Goal: Download file/media

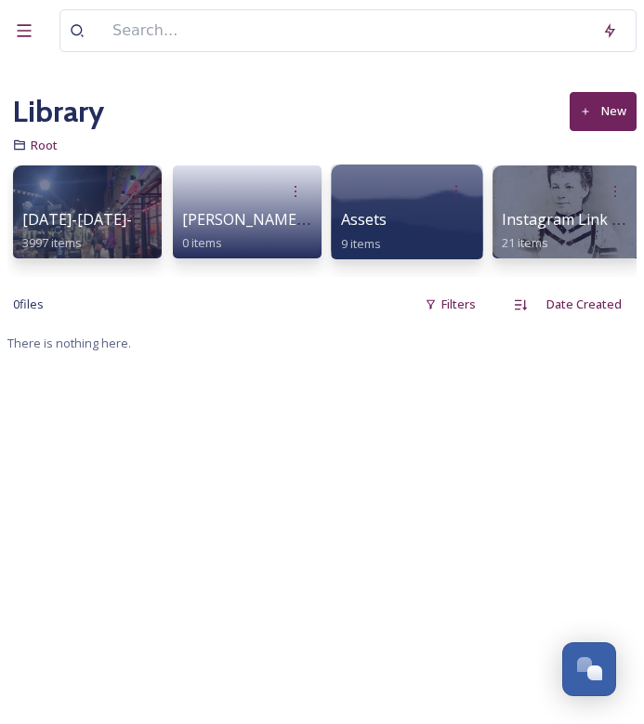
scroll to position [0, 195]
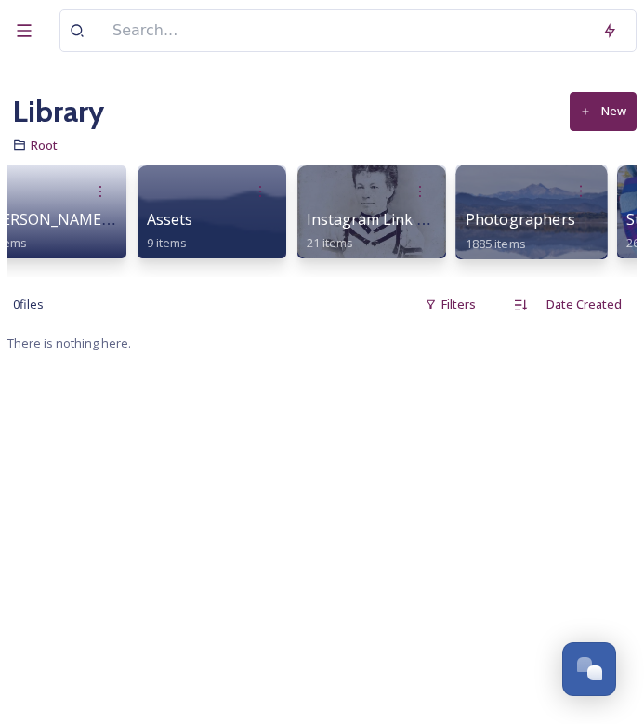
click at [505, 182] on div at bounding box center [532, 191] width 133 height 34
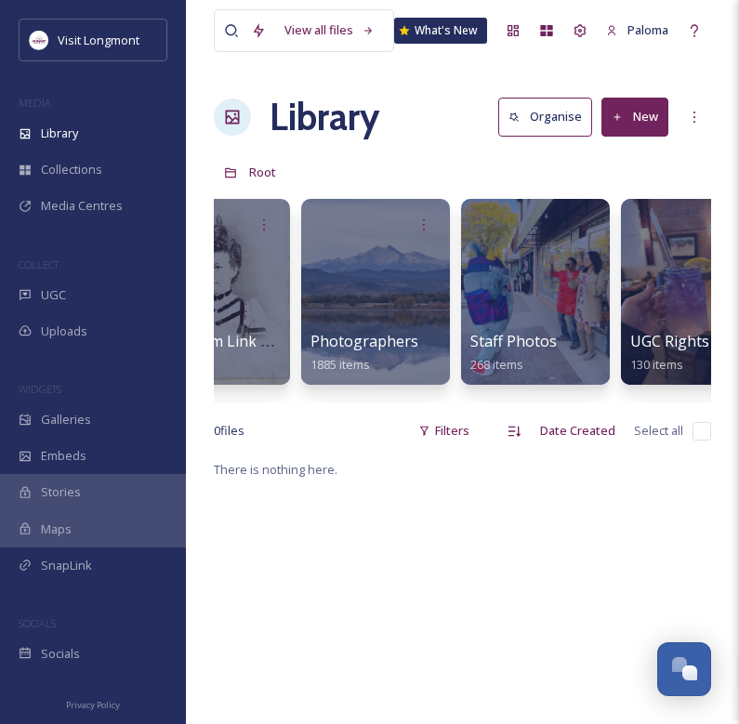
scroll to position [0, 566]
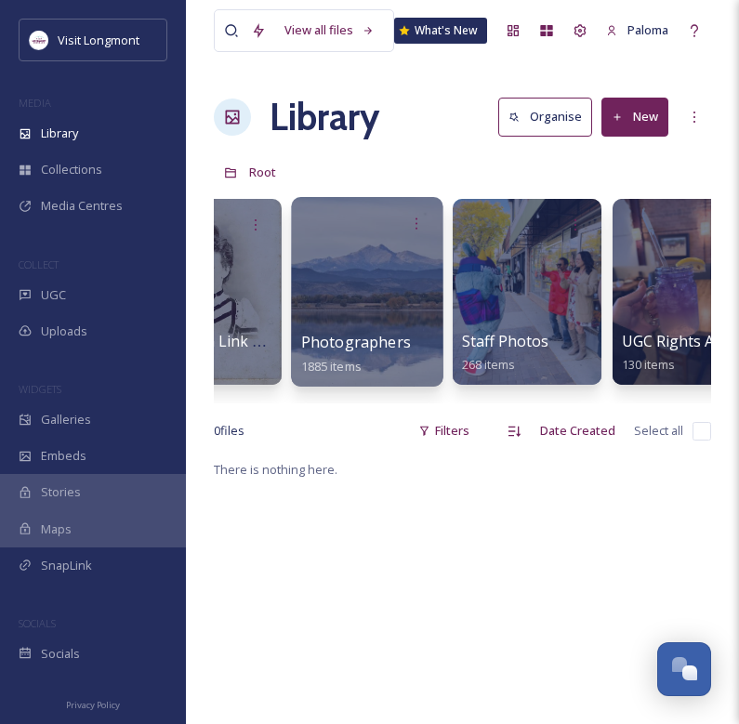
click at [400, 280] on div at bounding box center [367, 292] width 152 height 190
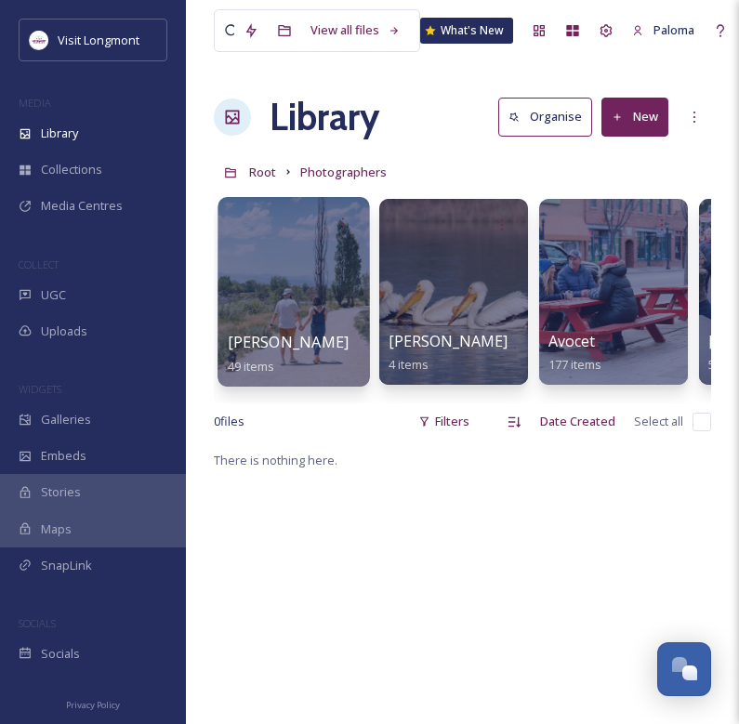
click at [289, 280] on div at bounding box center [294, 292] width 152 height 190
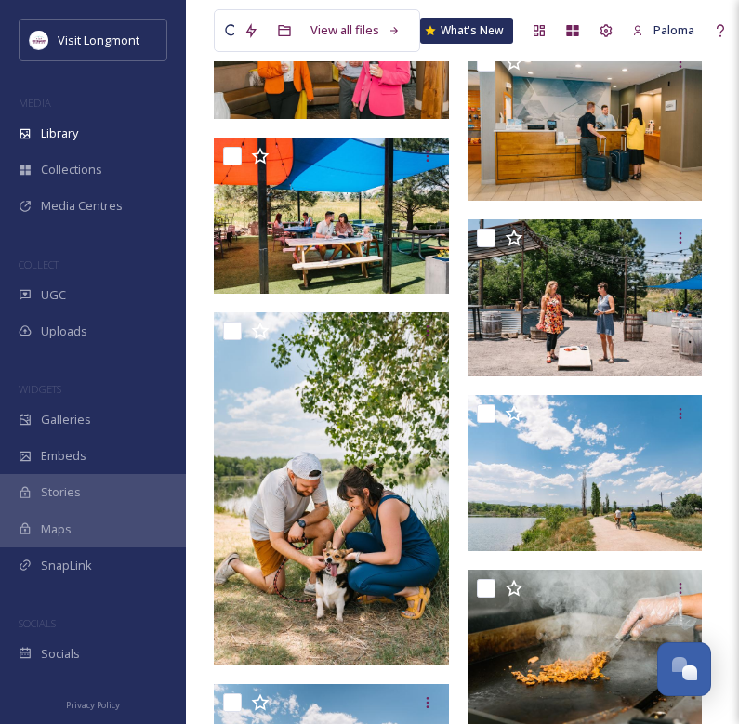
scroll to position [3988, 0]
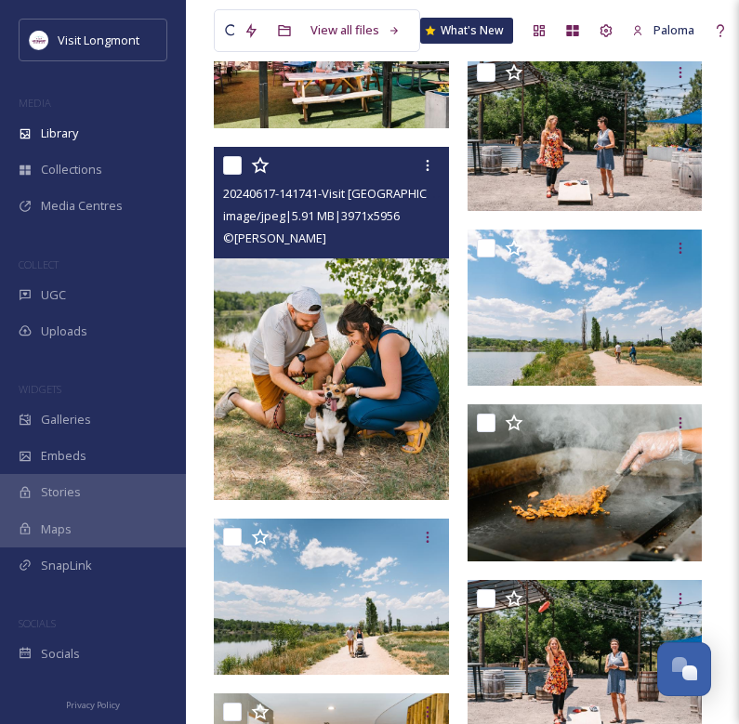
click at [315, 399] on img at bounding box center [331, 323] width 235 height 353
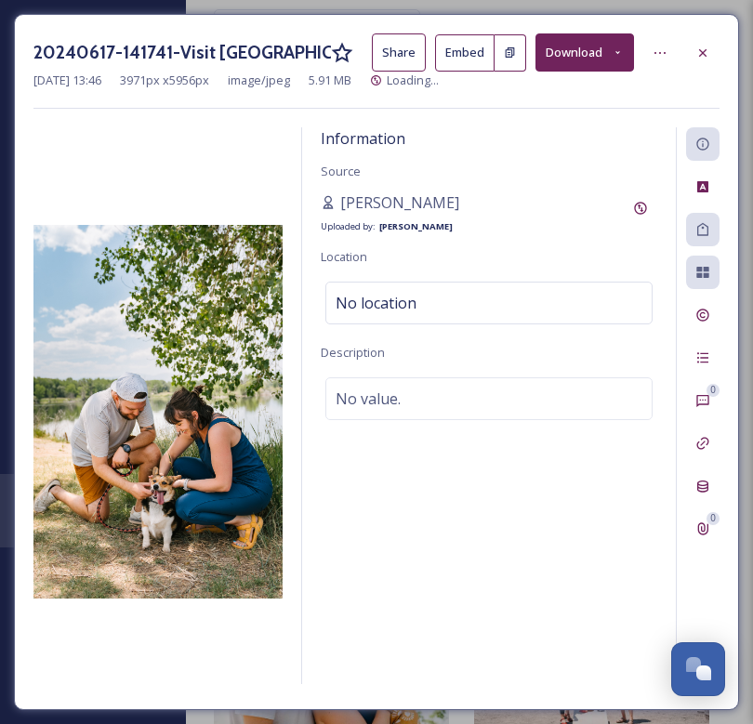
click at [598, 47] on button "Download" at bounding box center [585, 52] width 99 height 38
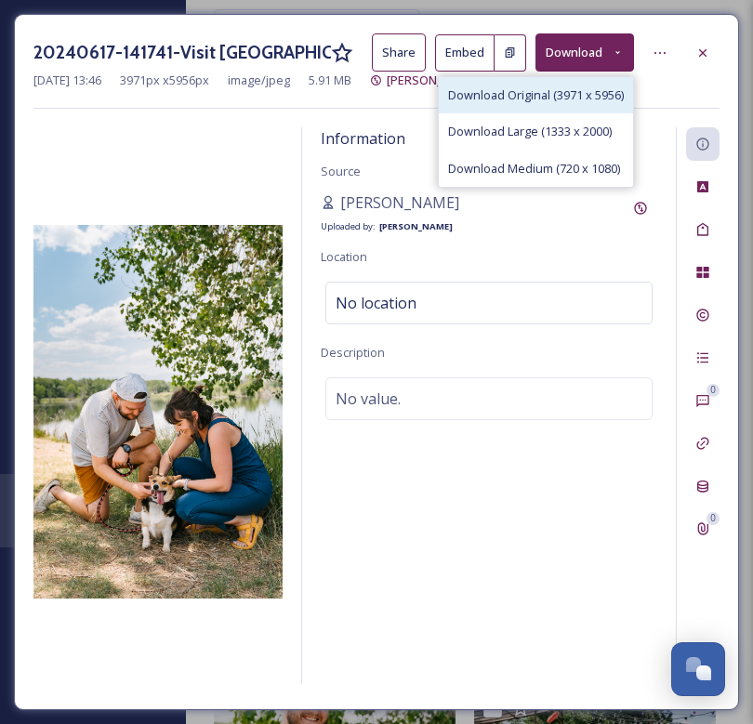
click at [561, 92] on span "Download Original (3971 x 5956)" at bounding box center [536, 95] width 176 height 18
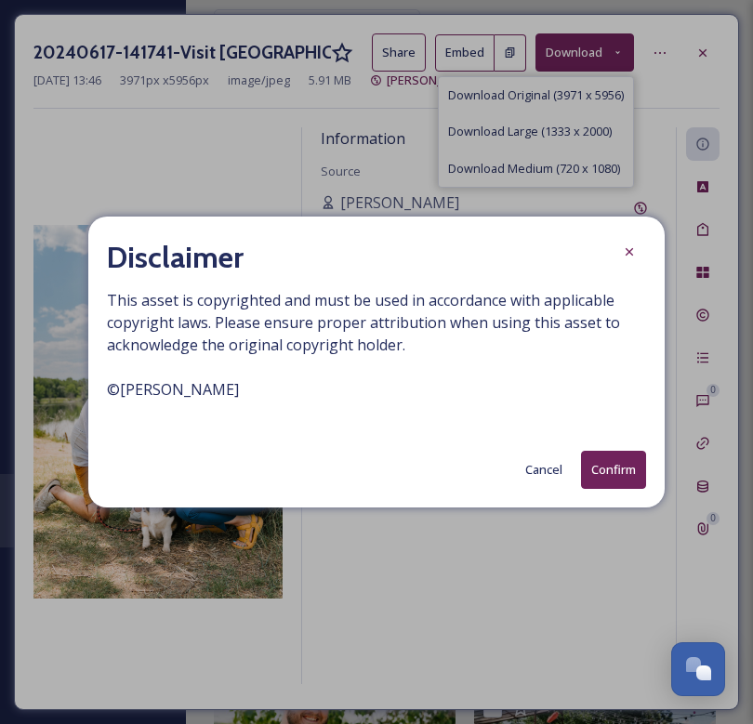
click at [604, 469] on button "Confirm" at bounding box center [613, 470] width 65 height 38
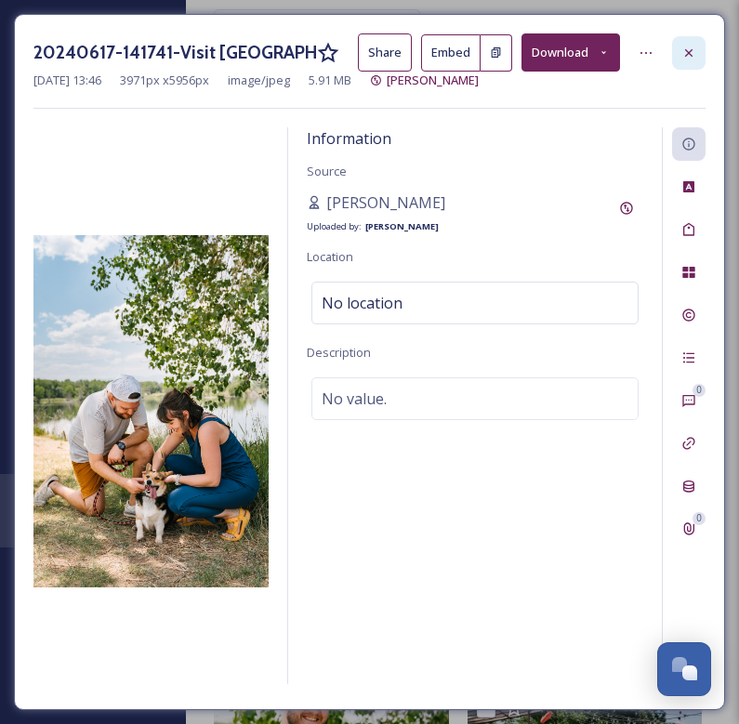
click at [658, 51] on icon at bounding box center [689, 53] width 15 height 15
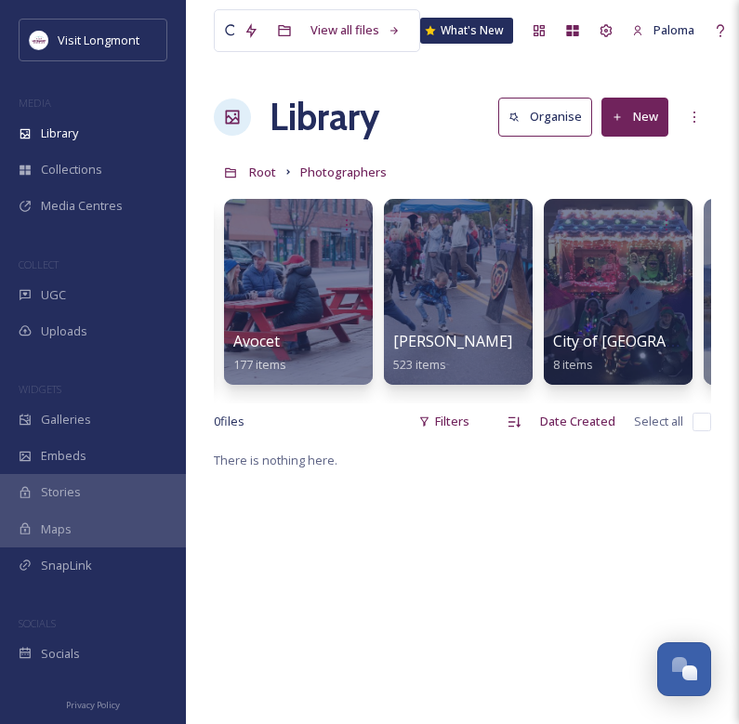
scroll to position [0, 300]
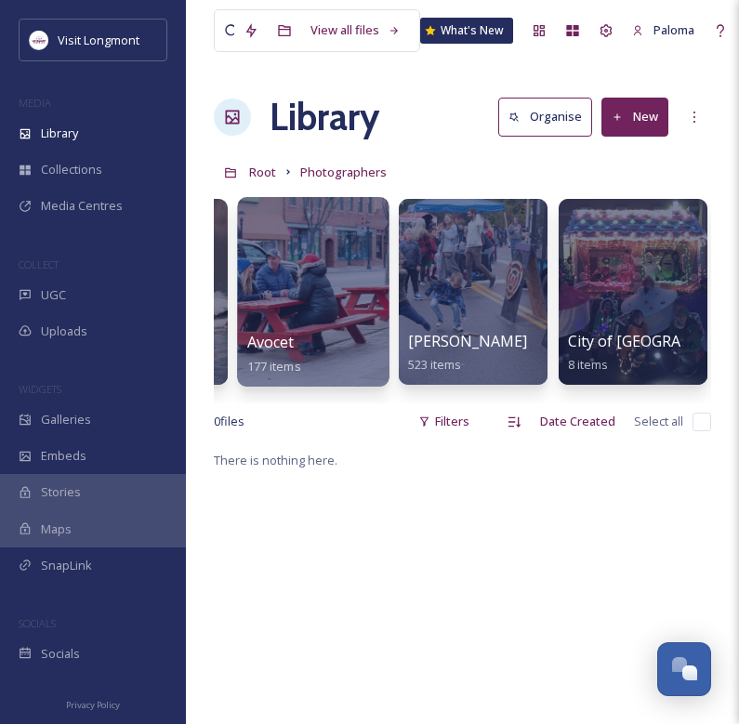
click at [327, 304] on div at bounding box center [313, 292] width 152 height 190
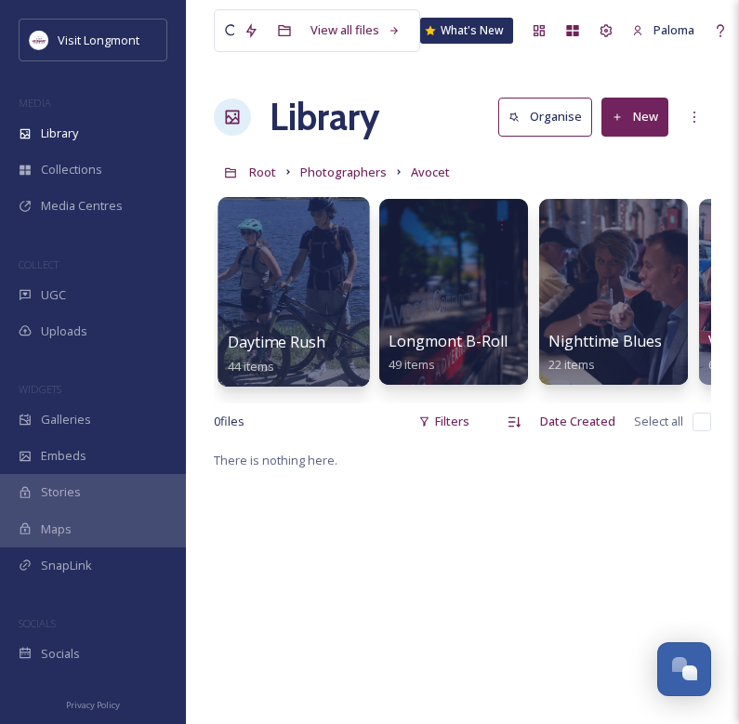
click at [337, 269] on div at bounding box center [294, 292] width 152 height 190
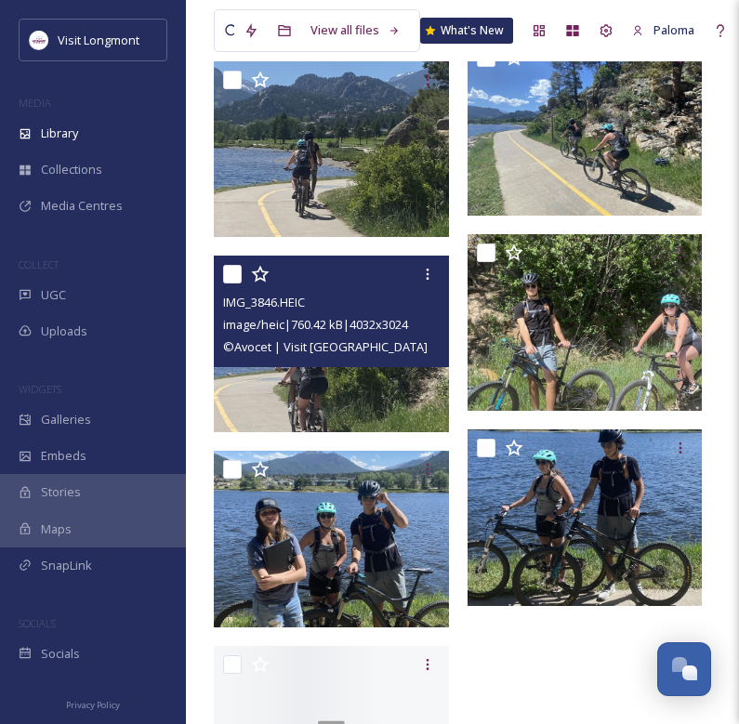
scroll to position [4932, 0]
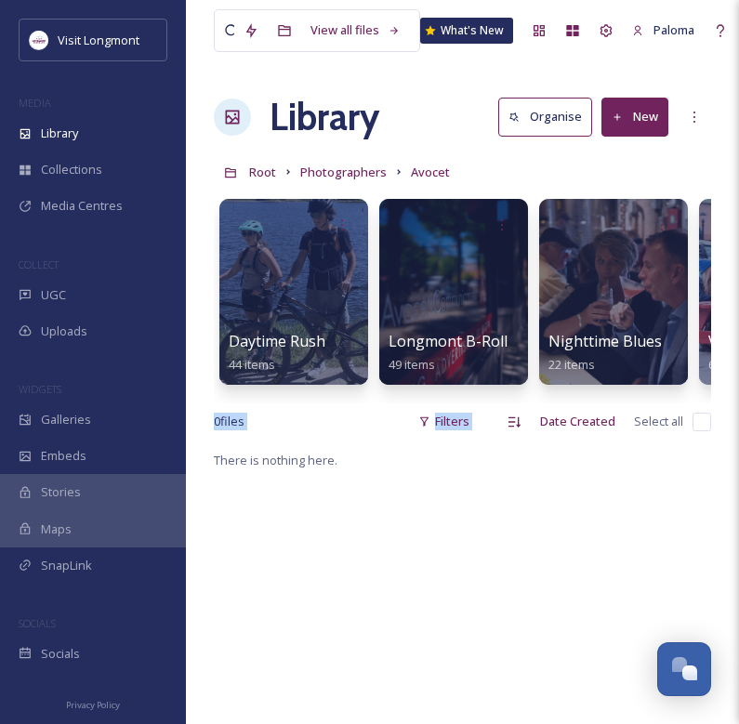
drag, startPoint x: 515, startPoint y: 417, endPoint x: 684, endPoint y: 412, distance: 168.4
click at [658, 412] on div "View all files What's [GEOGRAPHIC_DATA] Organise New Root Photographers Avocet …" at bounding box center [462, 587] width 553 height 1174
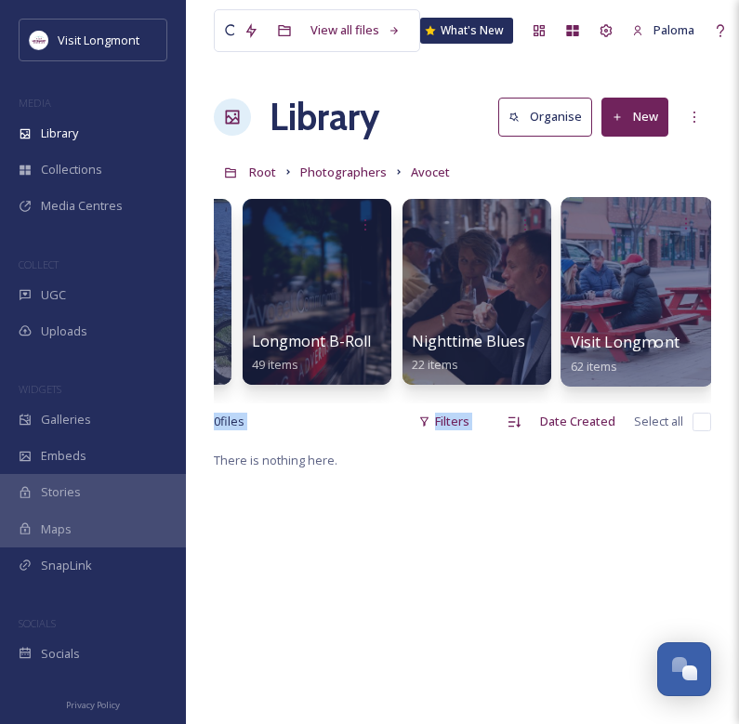
click at [601, 241] on div at bounding box center [637, 223] width 133 height 34
click at [607, 272] on div at bounding box center [637, 292] width 152 height 190
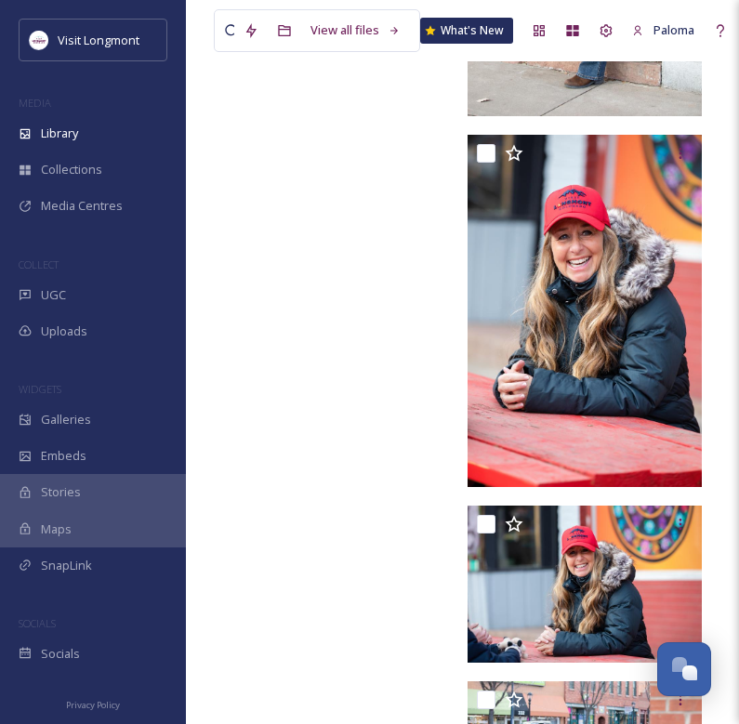
scroll to position [7530, 0]
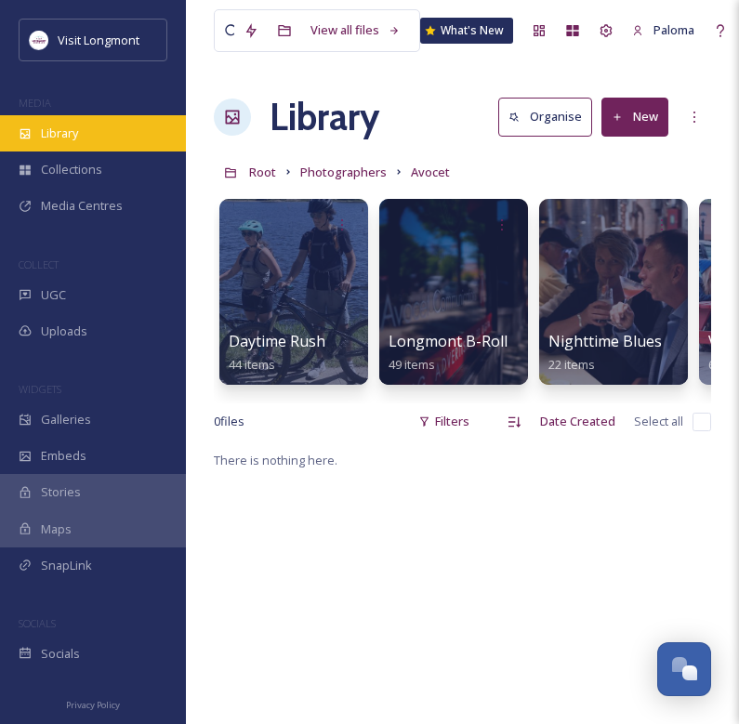
click at [83, 140] on div "Library" at bounding box center [93, 133] width 186 height 36
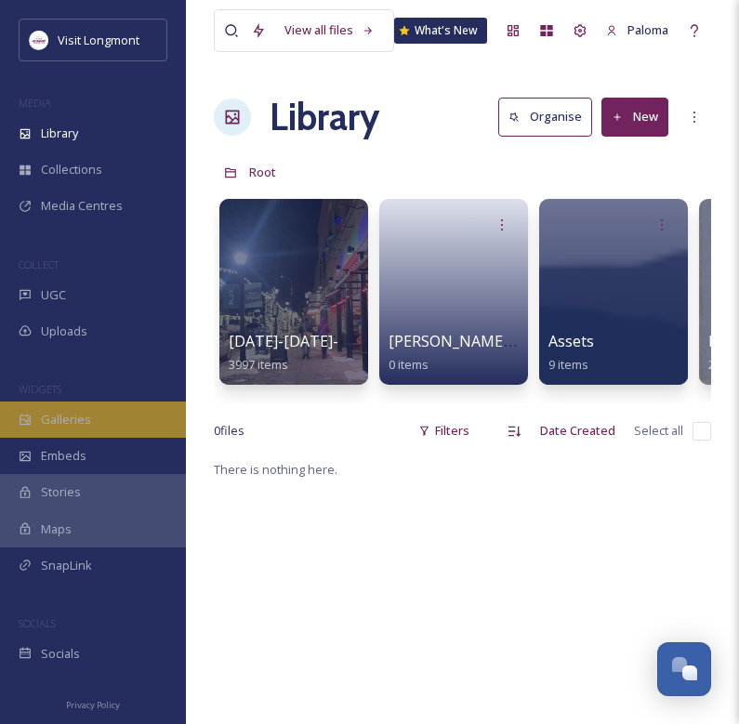
click at [66, 411] on span "Galleries" at bounding box center [66, 420] width 50 height 18
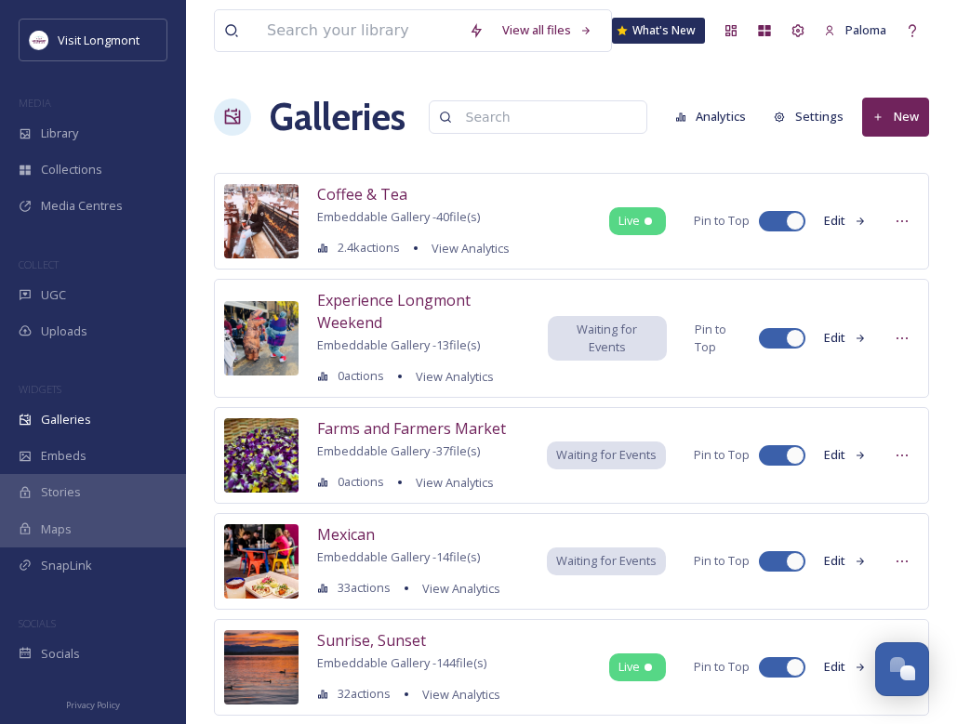
click at [366, 199] on span "Coffee & Tea" at bounding box center [362, 194] width 90 height 20
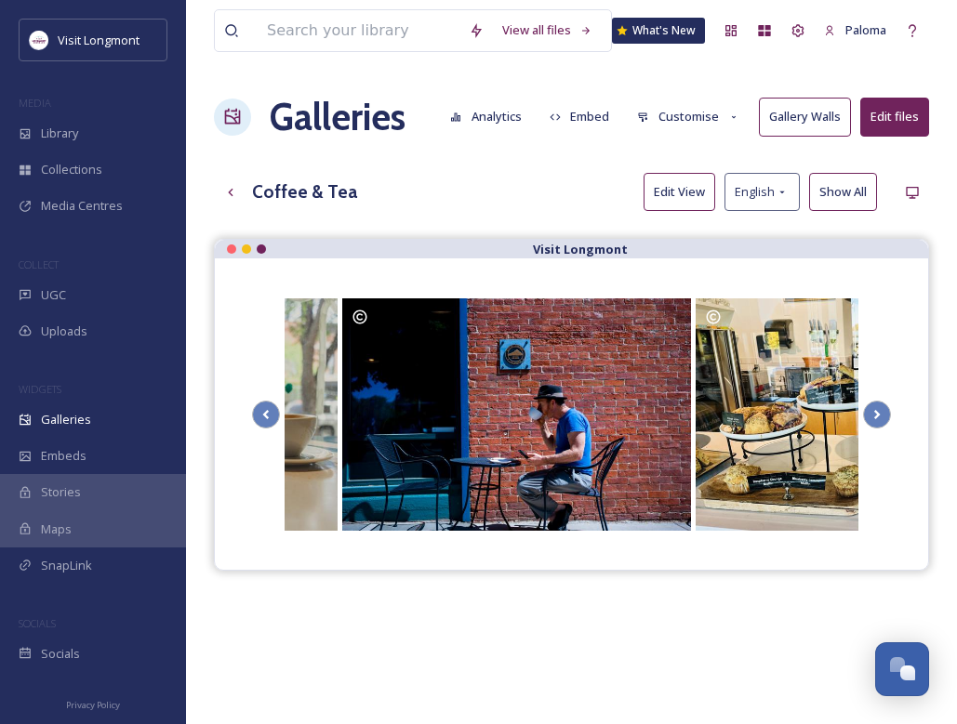
click at [658, 192] on button "Show All" at bounding box center [843, 192] width 68 height 38
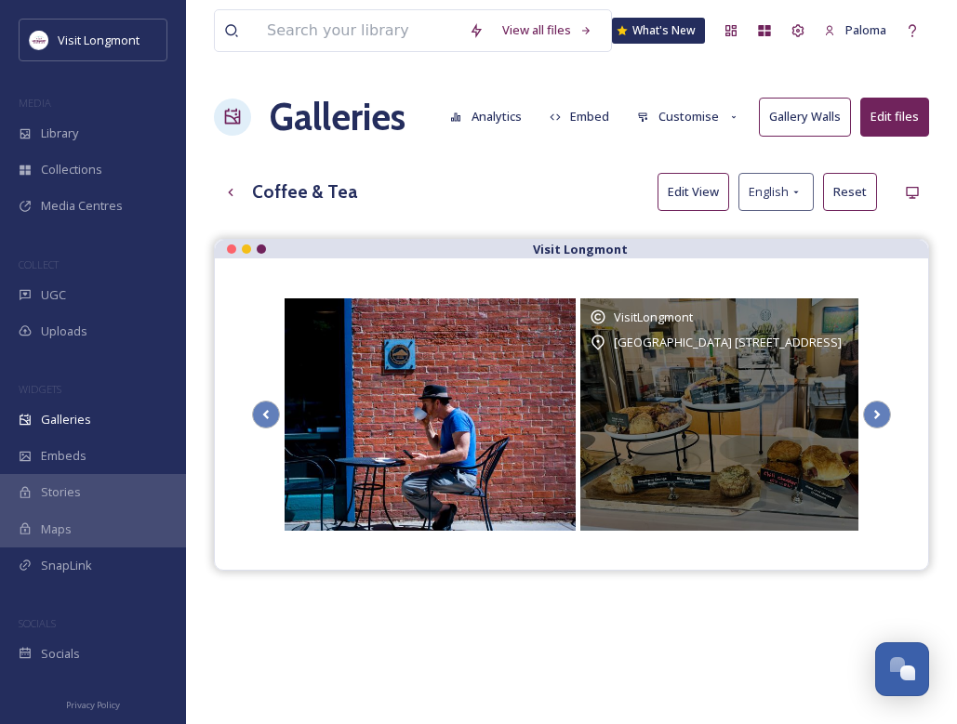
scroll to position [116, 0]
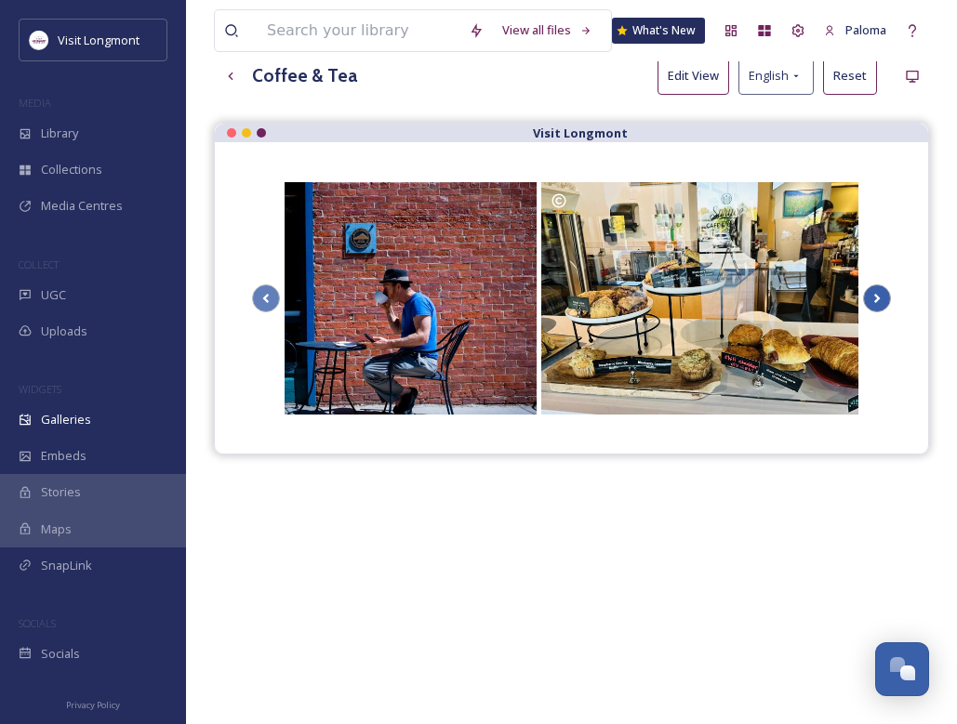
click at [658, 301] on icon at bounding box center [877, 299] width 26 height 28
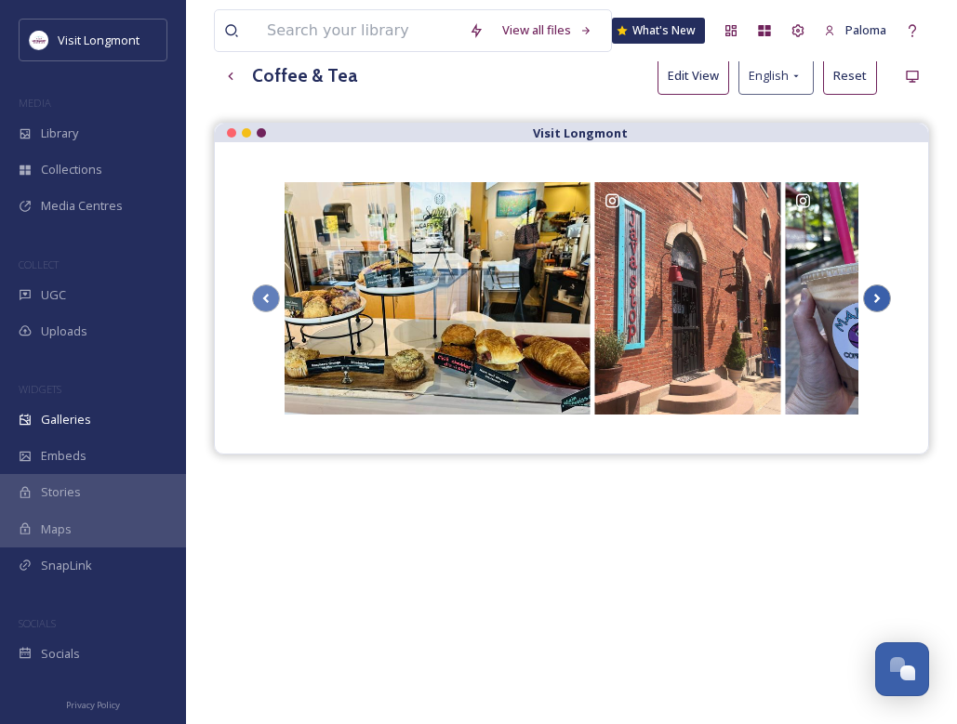
click at [658, 301] on icon at bounding box center [877, 299] width 26 height 28
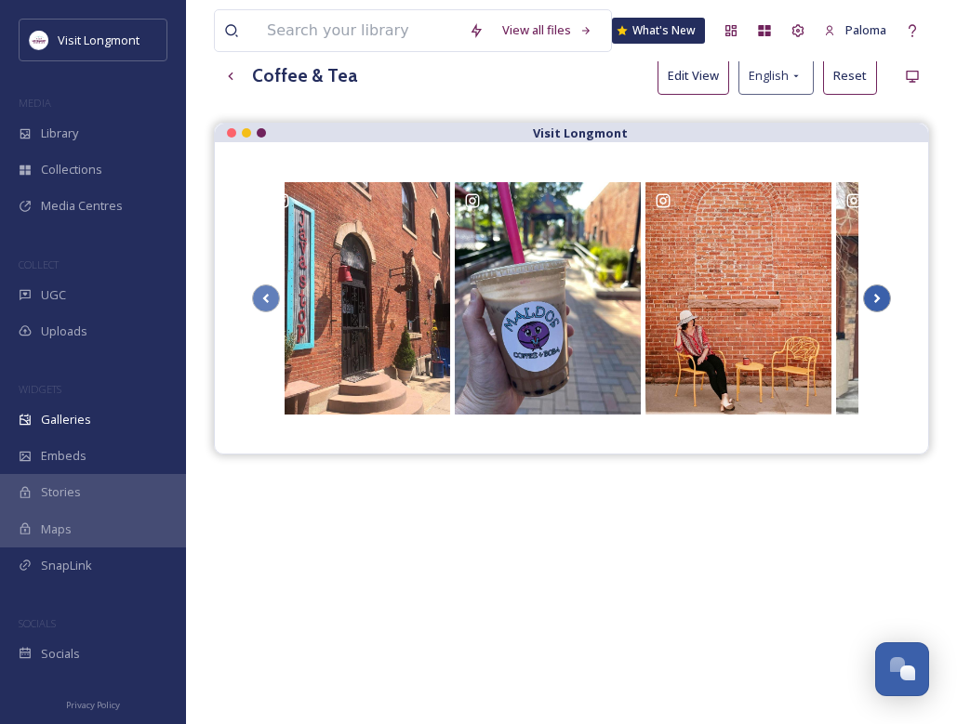
click at [658, 296] on icon at bounding box center [877, 299] width 26 height 28
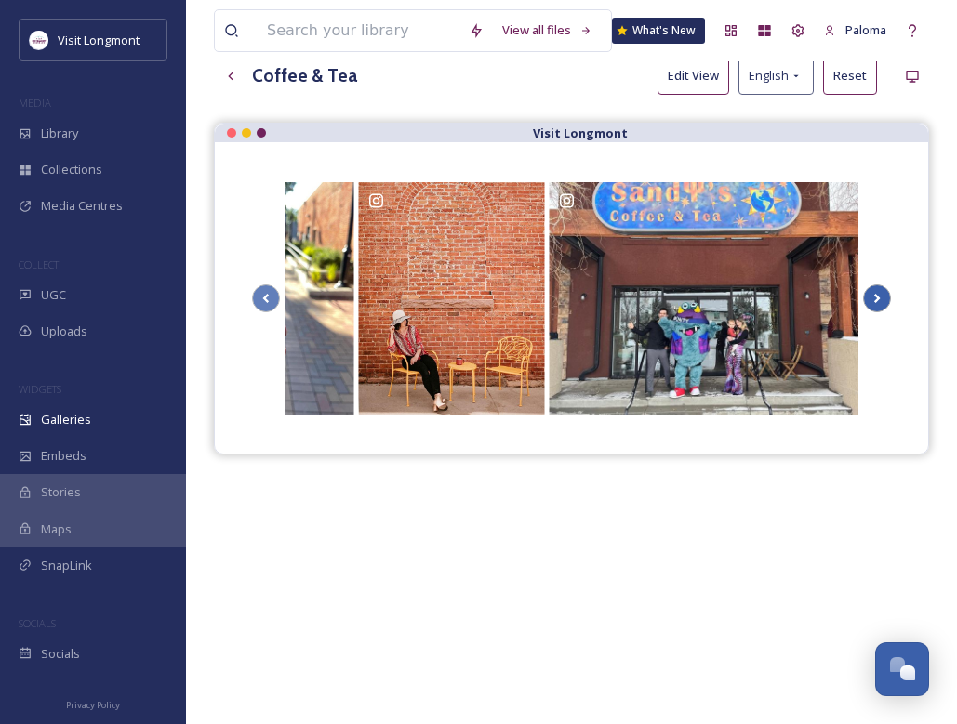
click at [658, 296] on icon at bounding box center [877, 299] width 26 height 28
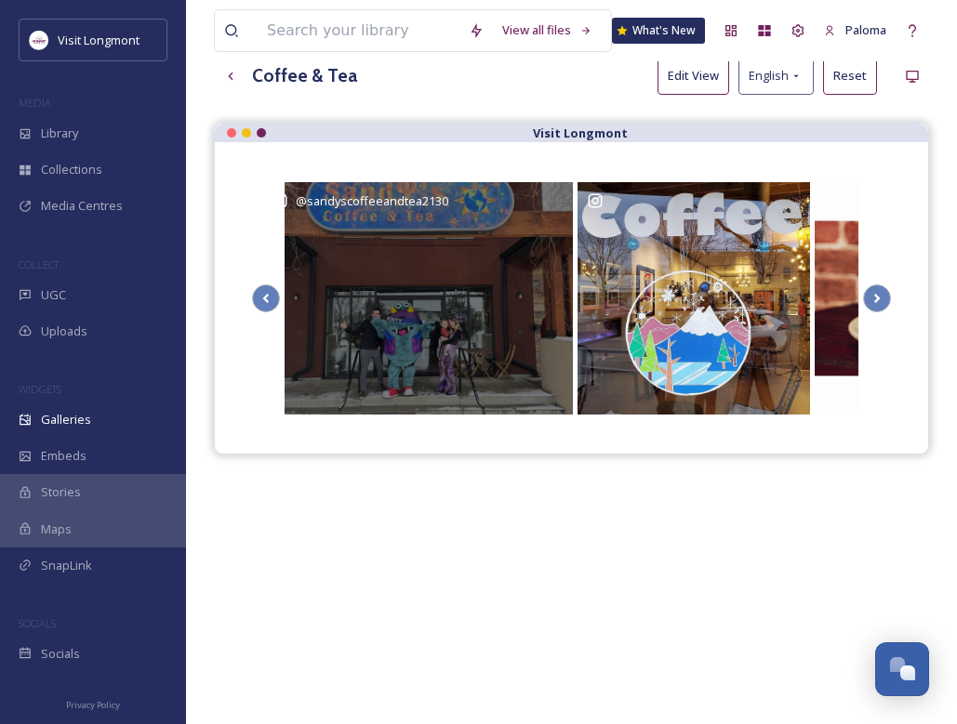
click at [457, 339] on div "@ sandyscoffeeandtea2130" at bounding box center [417, 298] width 310 height 233
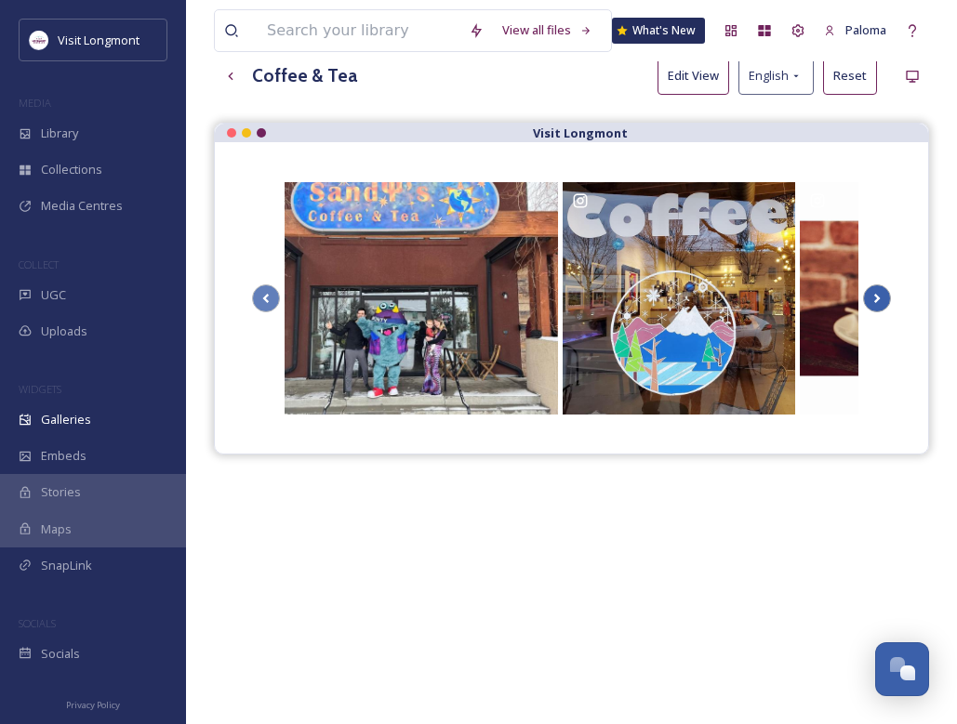
click at [658, 298] on icon at bounding box center [877, 298] width 7 height 9
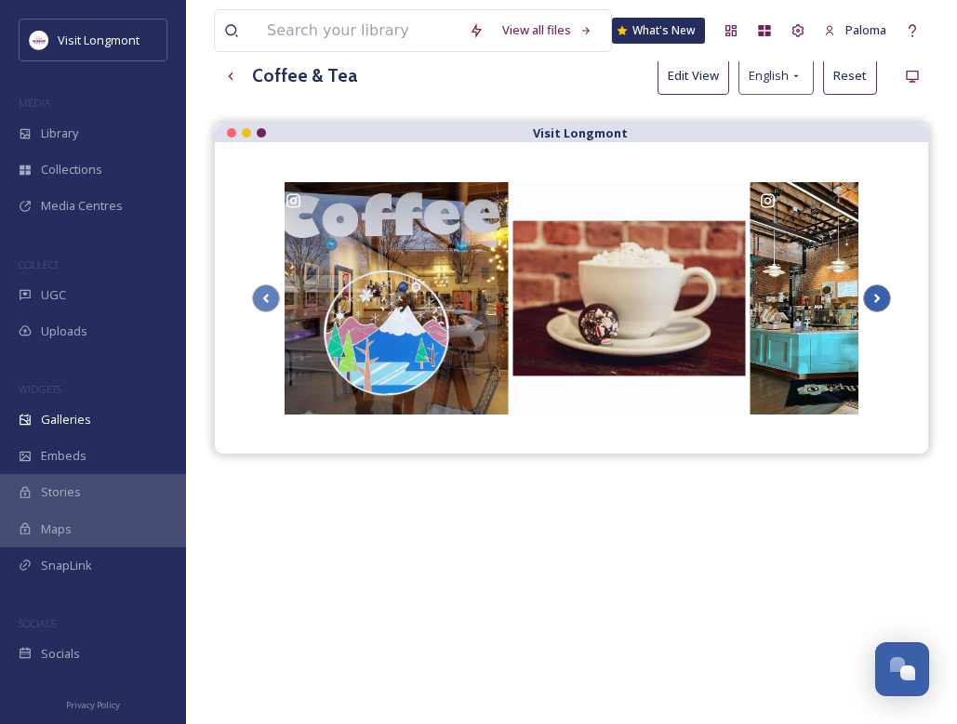
click at [658, 298] on icon at bounding box center [877, 298] width 7 height 9
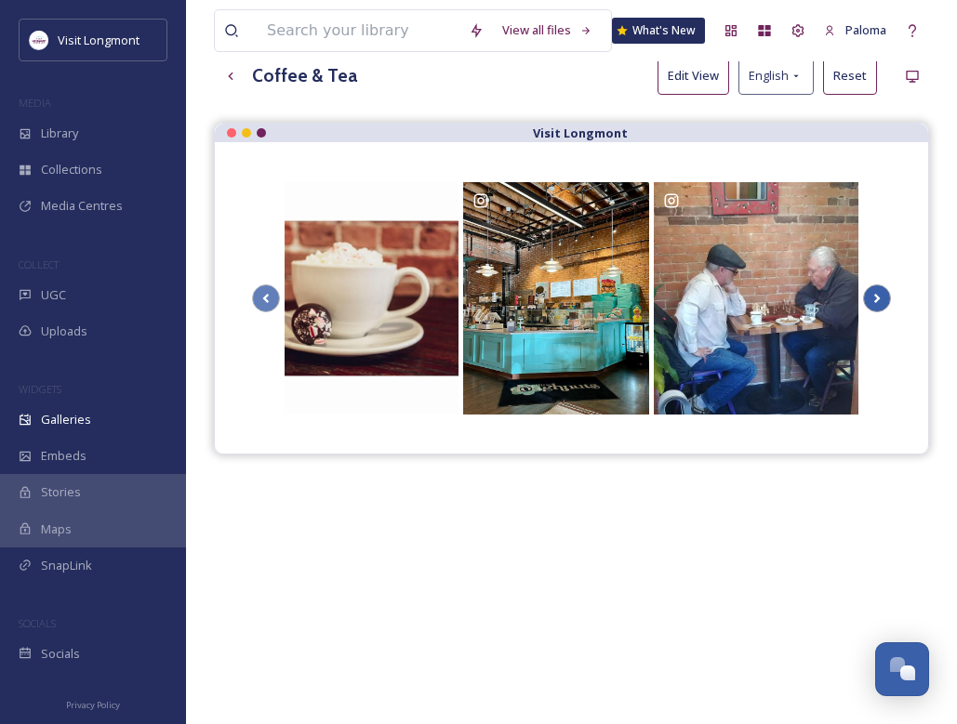
click at [658, 298] on icon at bounding box center [877, 298] width 7 height 9
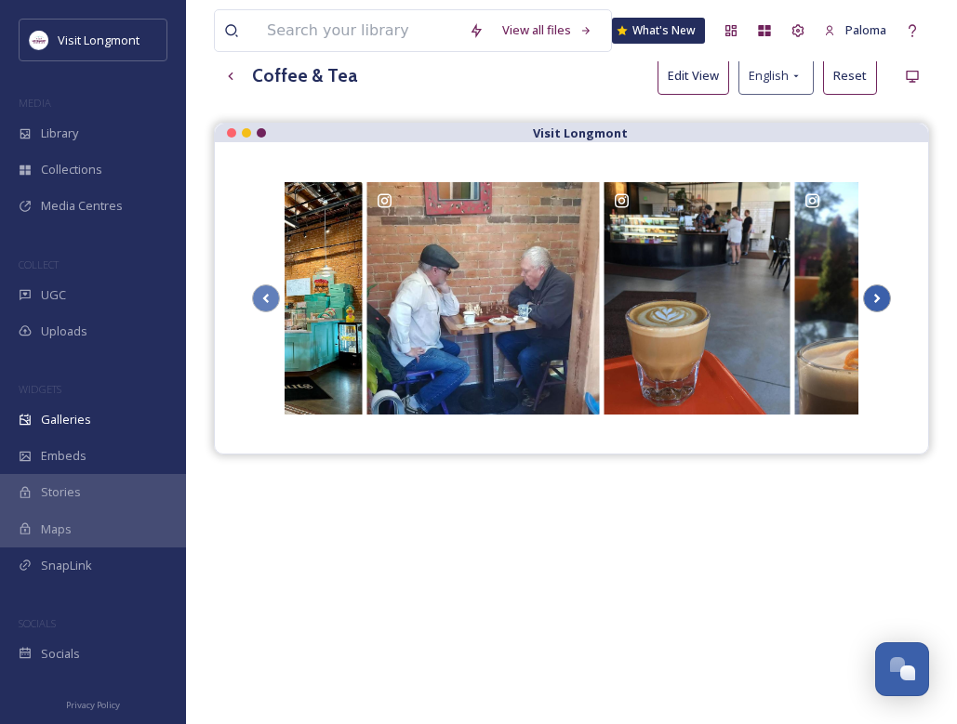
click at [658, 298] on icon at bounding box center [877, 298] width 7 height 9
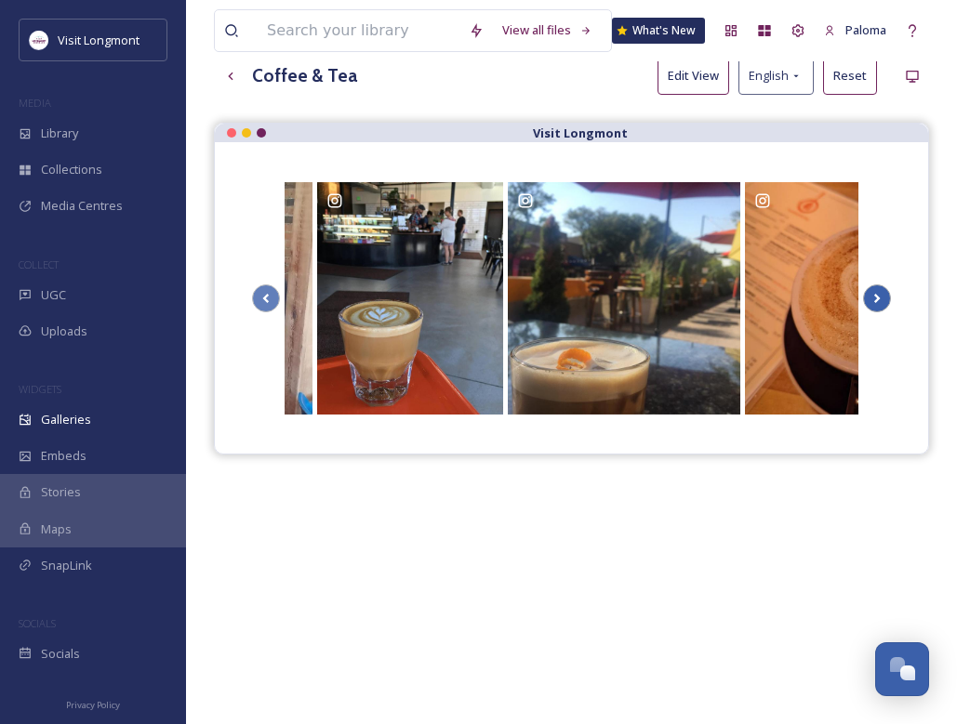
click at [658, 298] on icon at bounding box center [877, 298] width 7 height 9
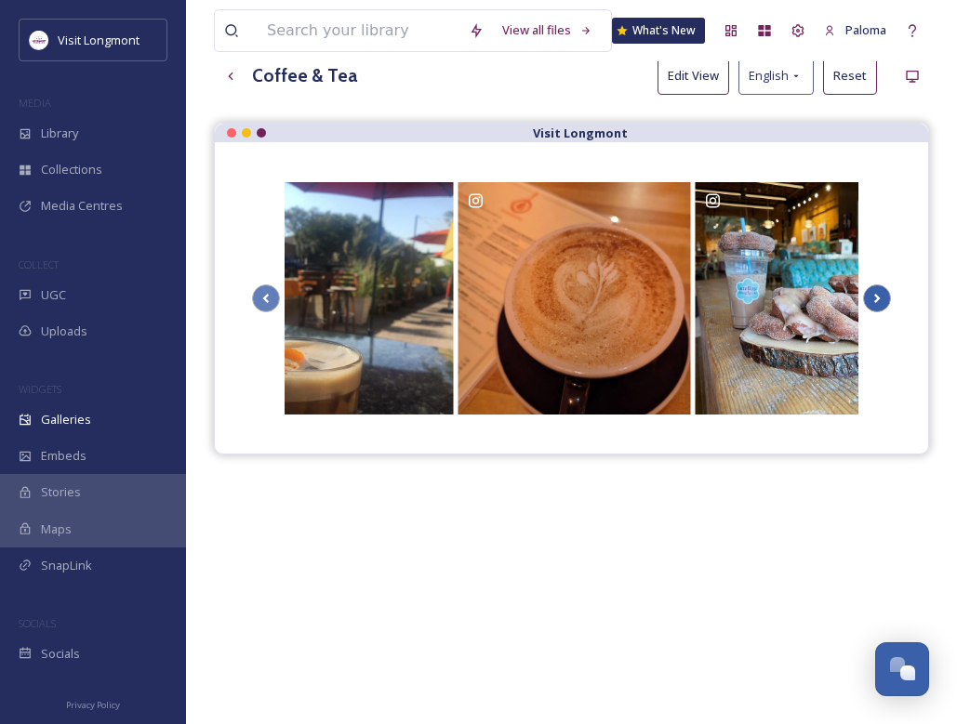
click at [658, 298] on icon at bounding box center [877, 298] width 7 height 9
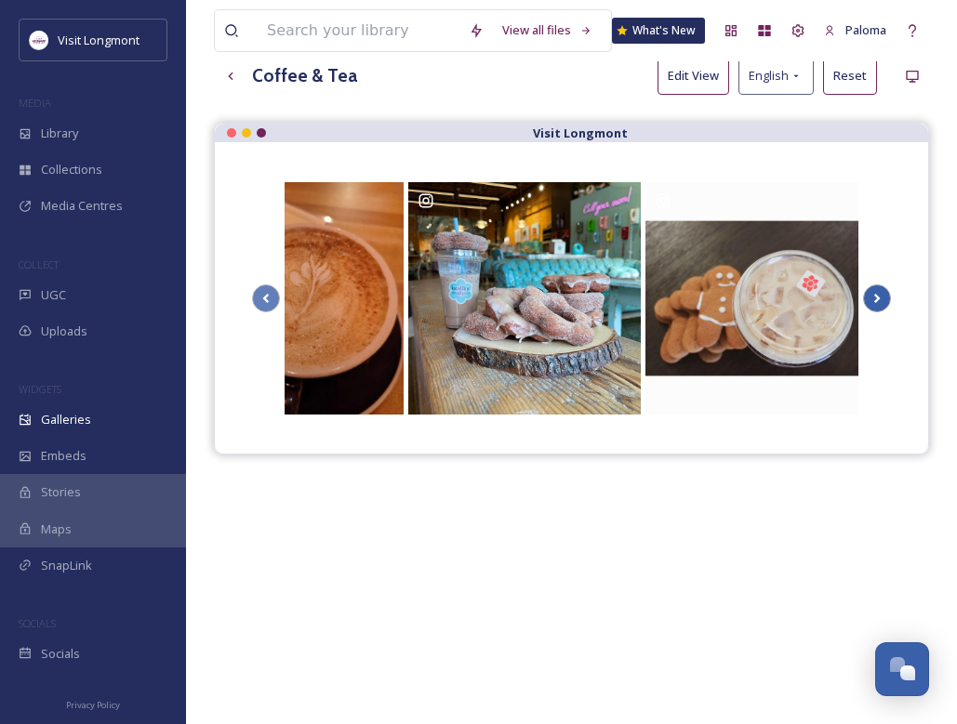
click at [658, 298] on icon at bounding box center [877, 298] width 7 height 9
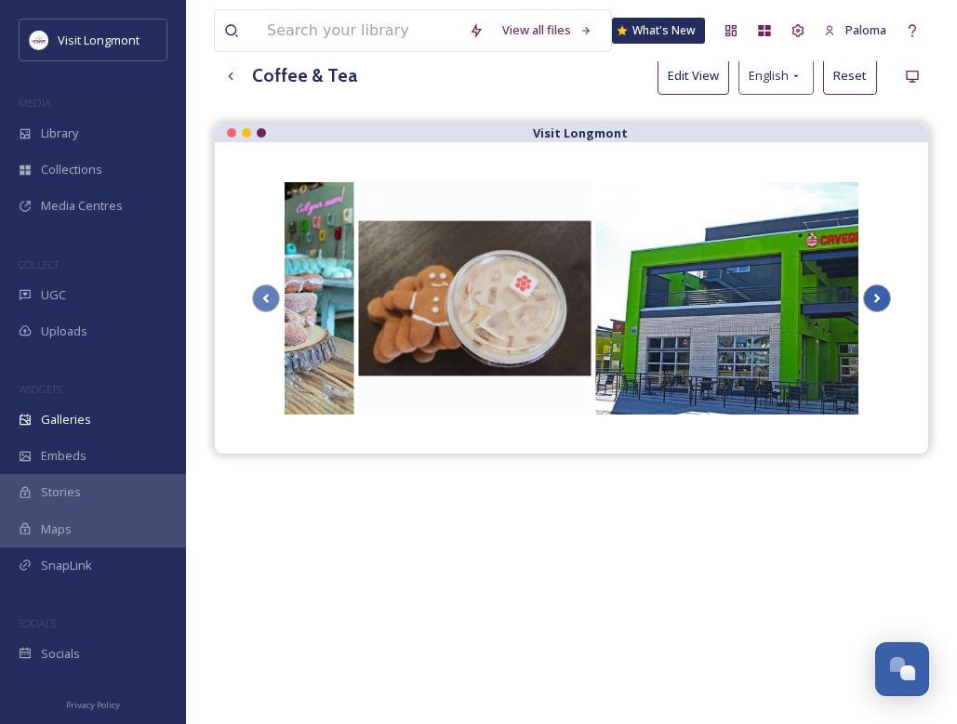
click at [658, 298] on icon at bounding box center [877, 298] width 7 height 9
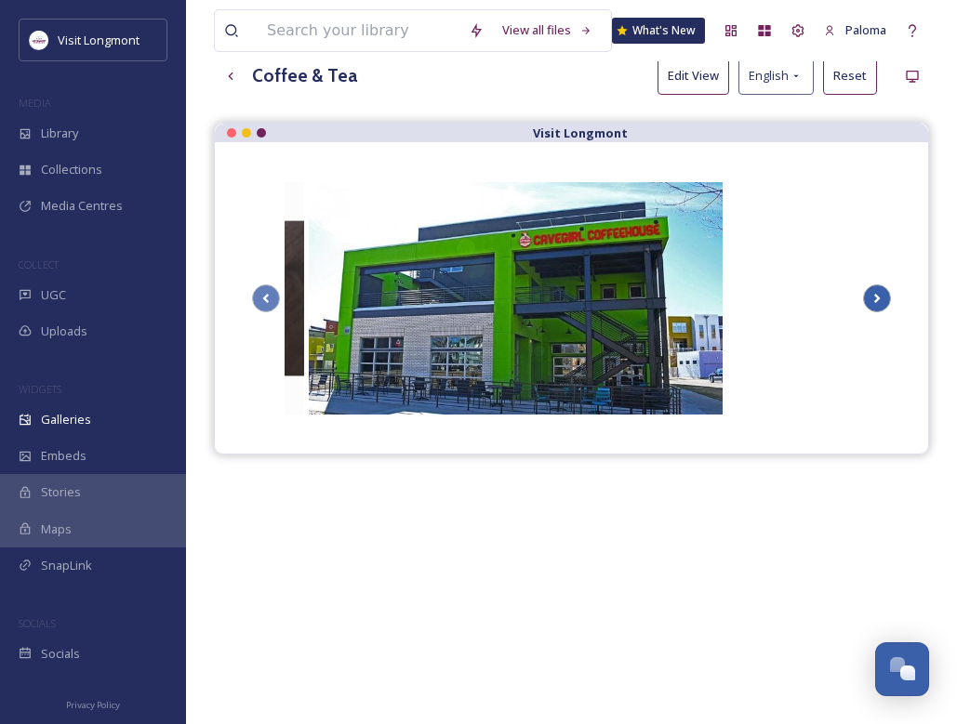
click at [658, 298] on icon at bounding box center [877, 298] width 7 height 9
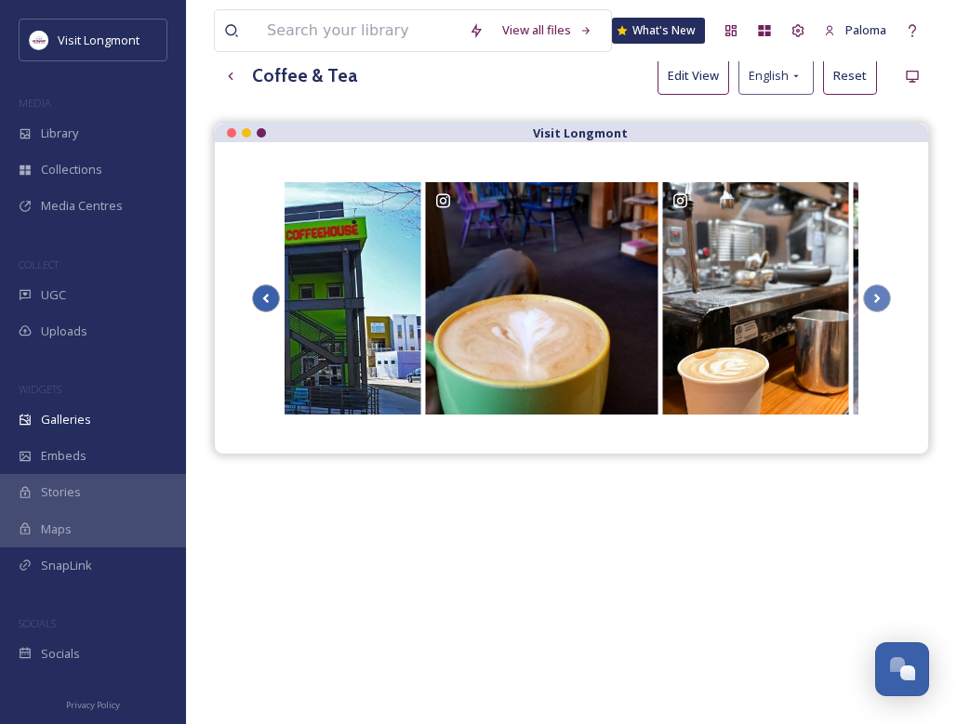
click at [272, 297] on icon at bounding box center [266, 299] width 26 height 28
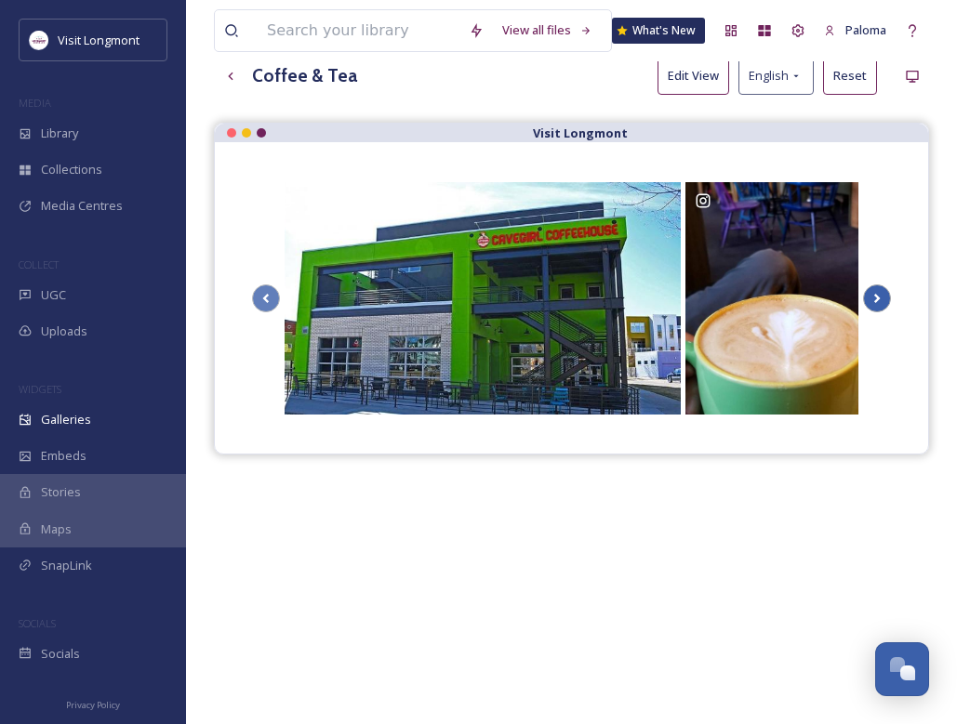
click at [658, 303] on icon at bounding box center [877, 299] width 26 height 28
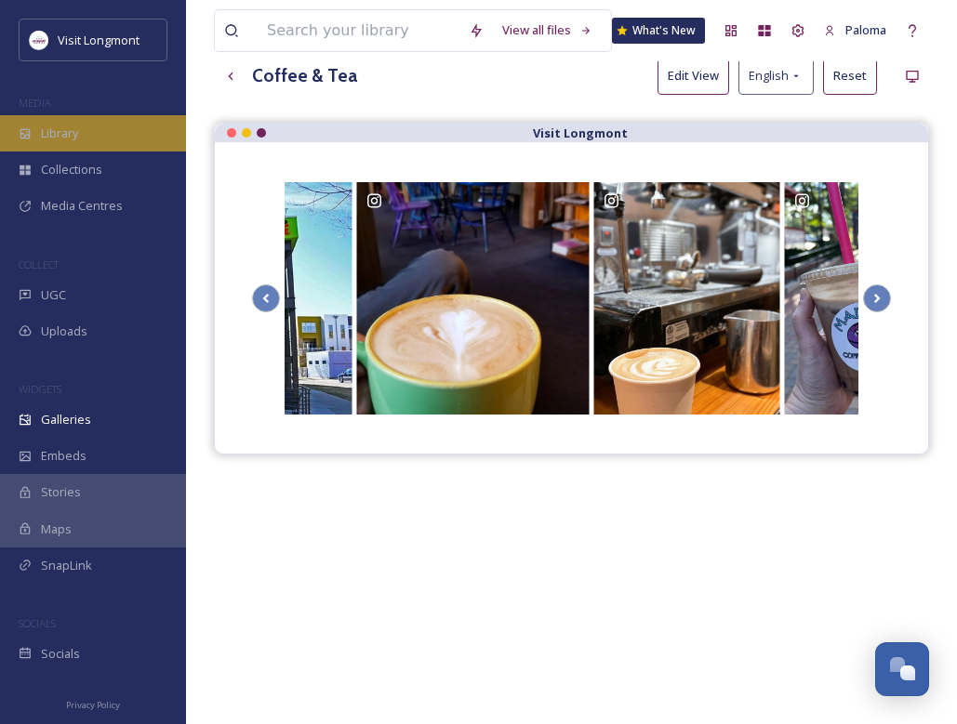
click at [78, 131] on span "Library" at bounding box center [59, 134] width 37 height 18
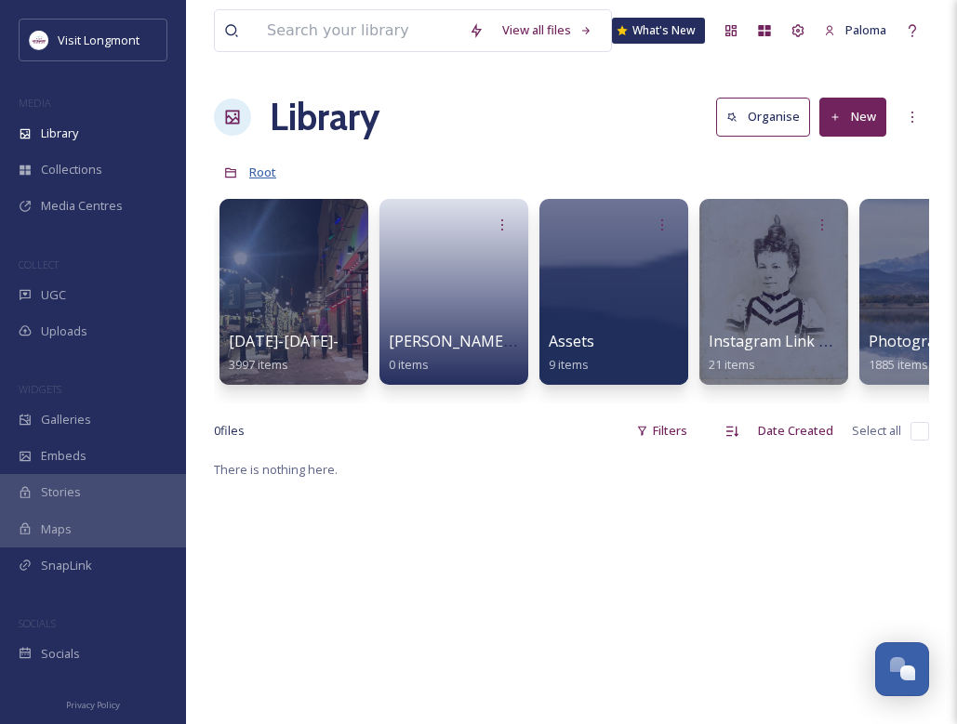
click at [262, 176] on span "Root" at bounding box center [262, 172] width 27 height 17
click at [549, 33] on div "View all files" at bounding box center [547, 30] width 109 height 36
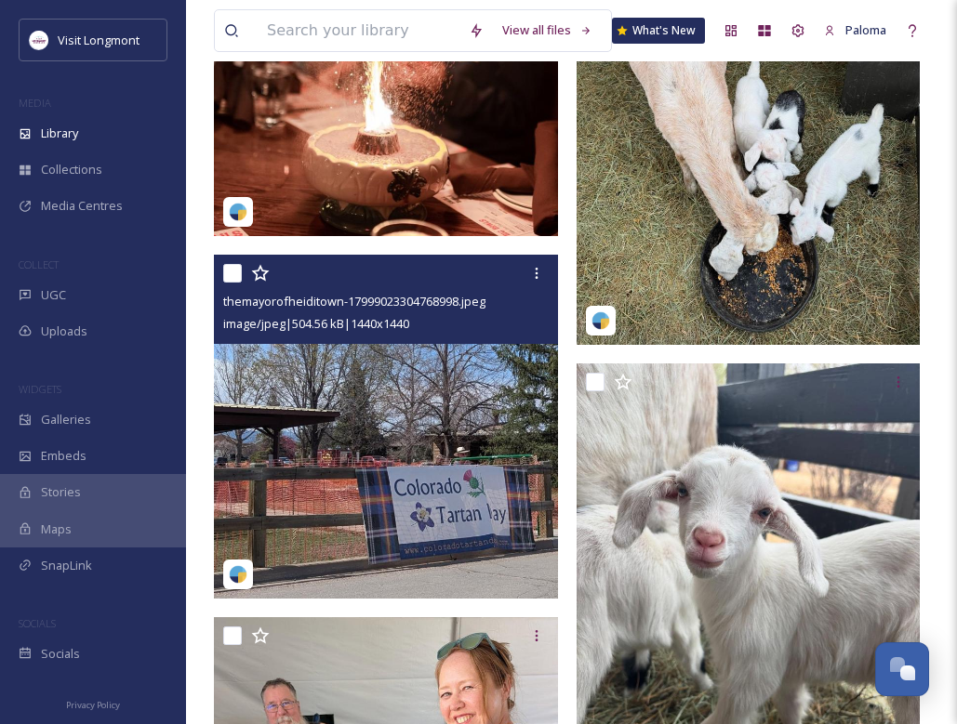
scroll to position [62141, 0]
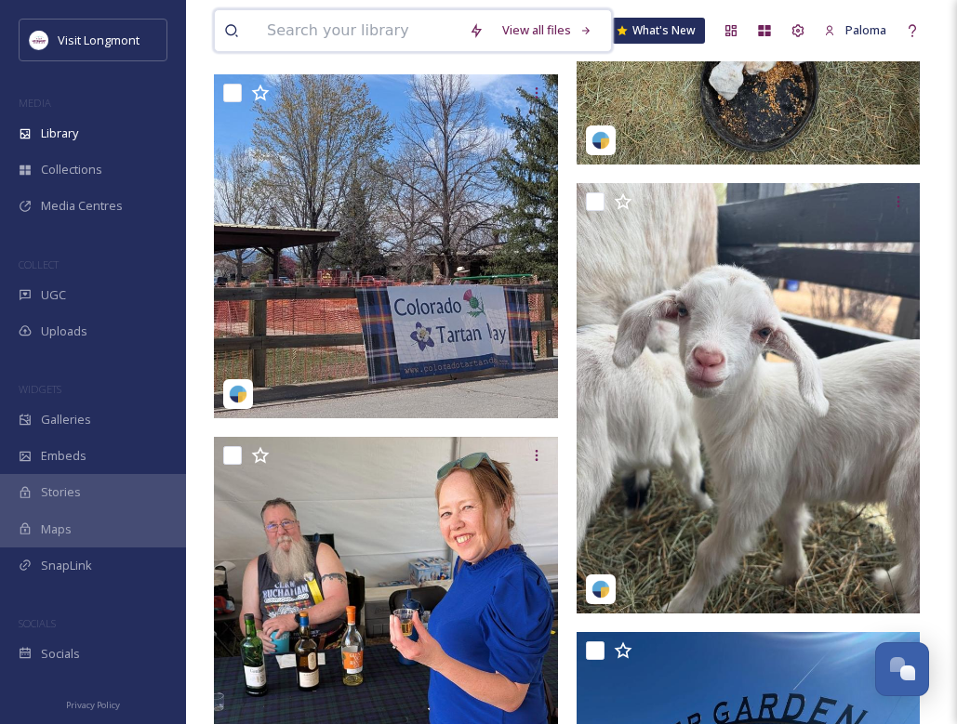
click at [352, 38] on input at bounding box center [359, 30] width 202 height 41
type input "dog"
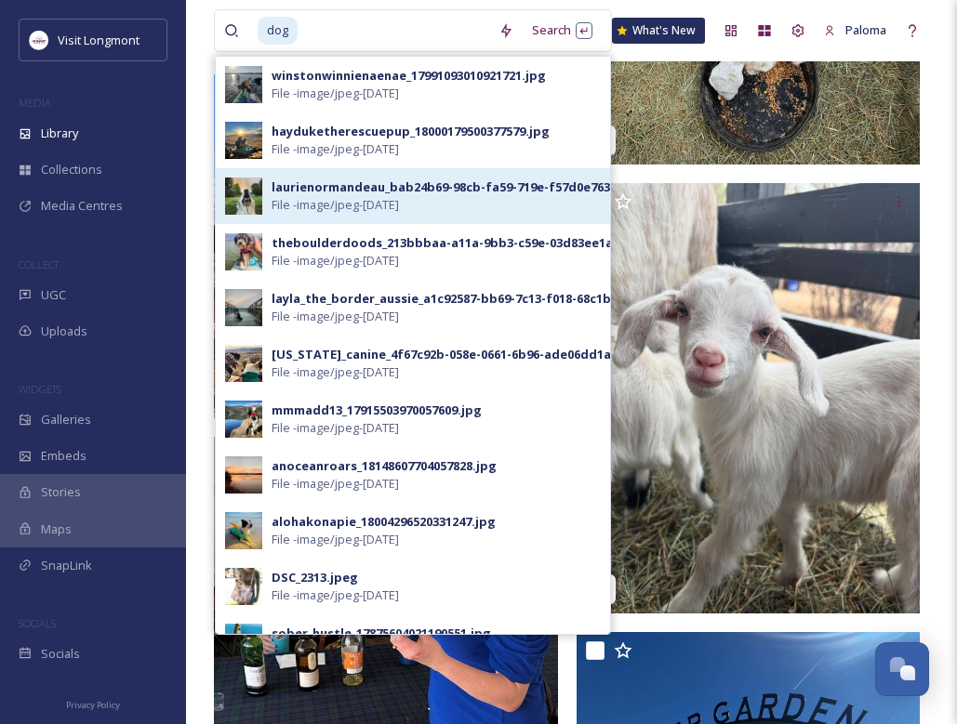
click at [252, 200] on img at bounding box center [243, 196] width 37 height 37
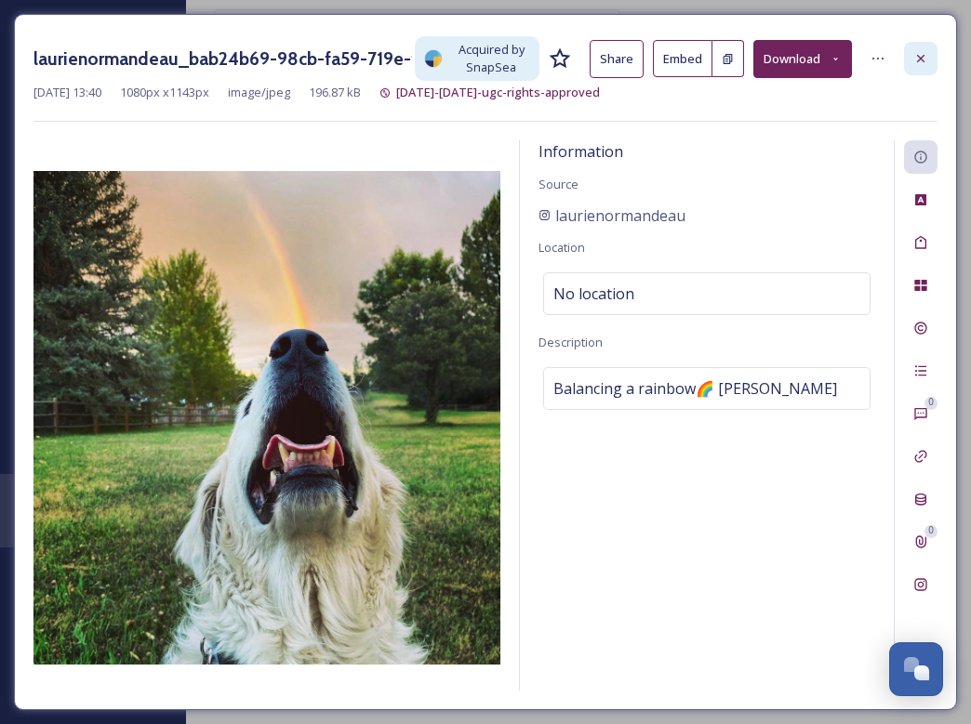
click at [658, 58] on icon at bounding box center [920, 58] width 15 height 15
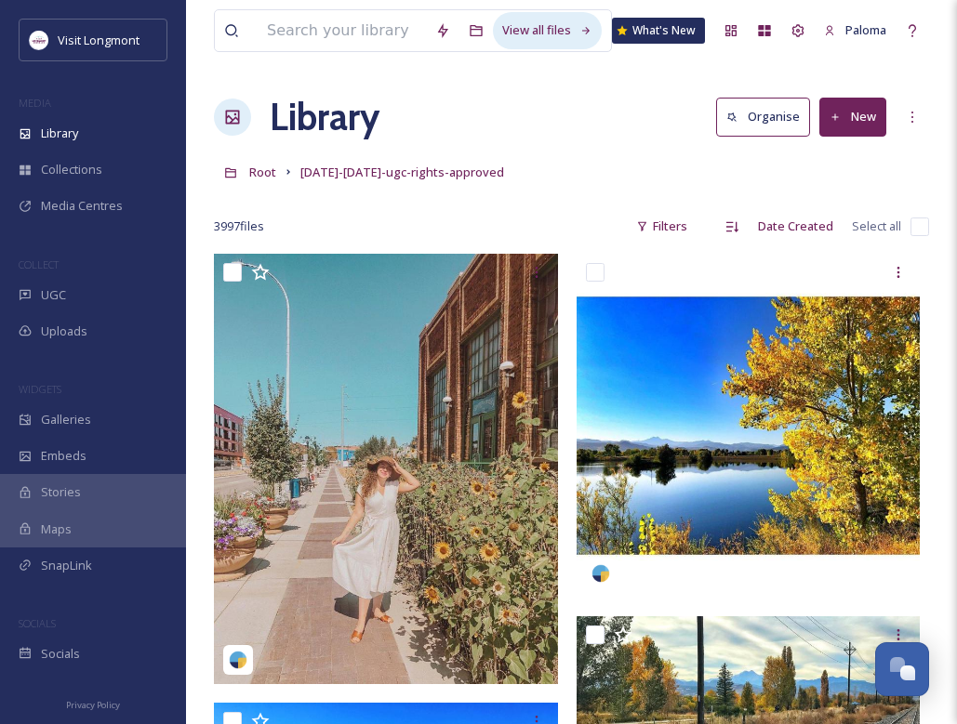
click at [536, 33] on div "View all files" at bounding box center [547, 30] width 109 height 36
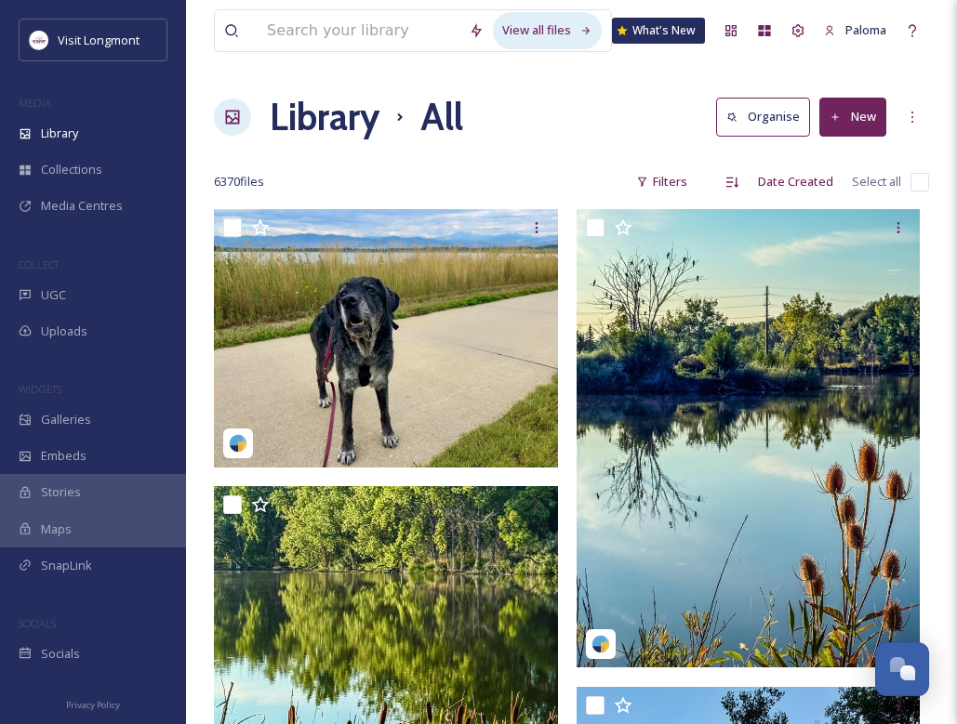
click at [538, 33] on div "View all files" at bounding box center [547, 30] width 109 height 36
click at [471, 34] on icon at bounding box center [476, 30] width 15 height 15
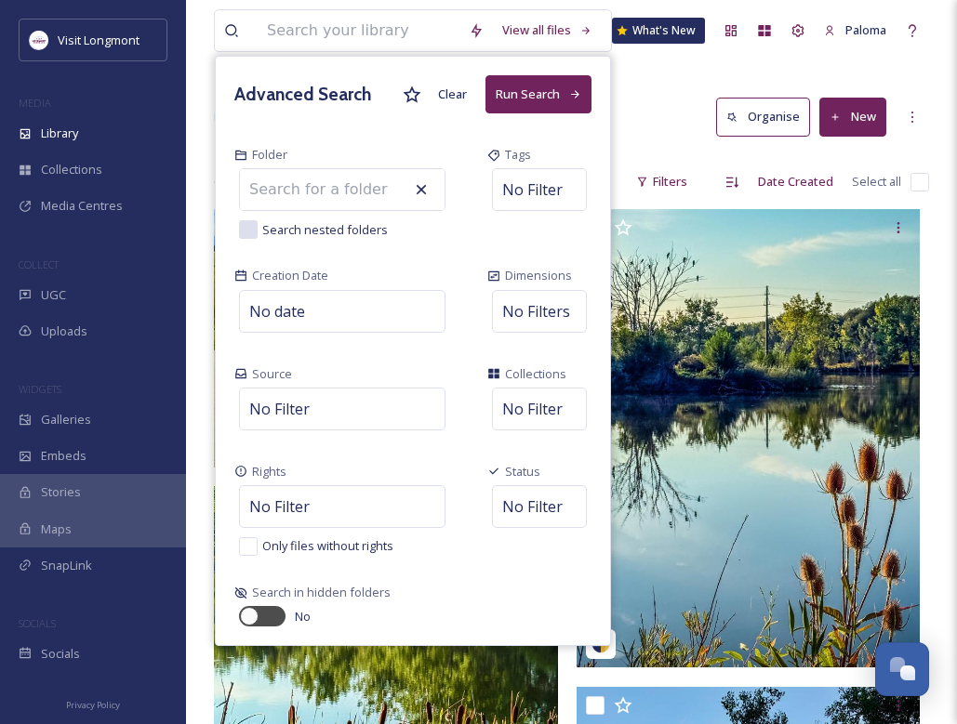
click at [326, 186] on input at bounding box center [342, 189] width 205 height 41
click at [658, 136] on div "Library All Organise New" at bounding box center [571, 117] width 715 height 56
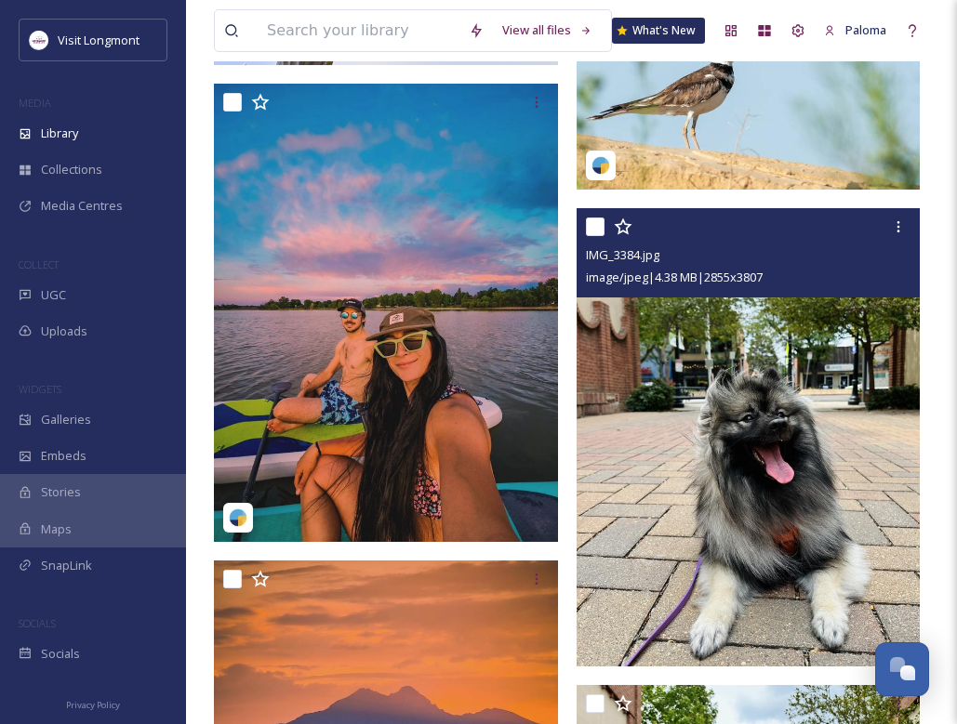
scroll to position [11162, 0]
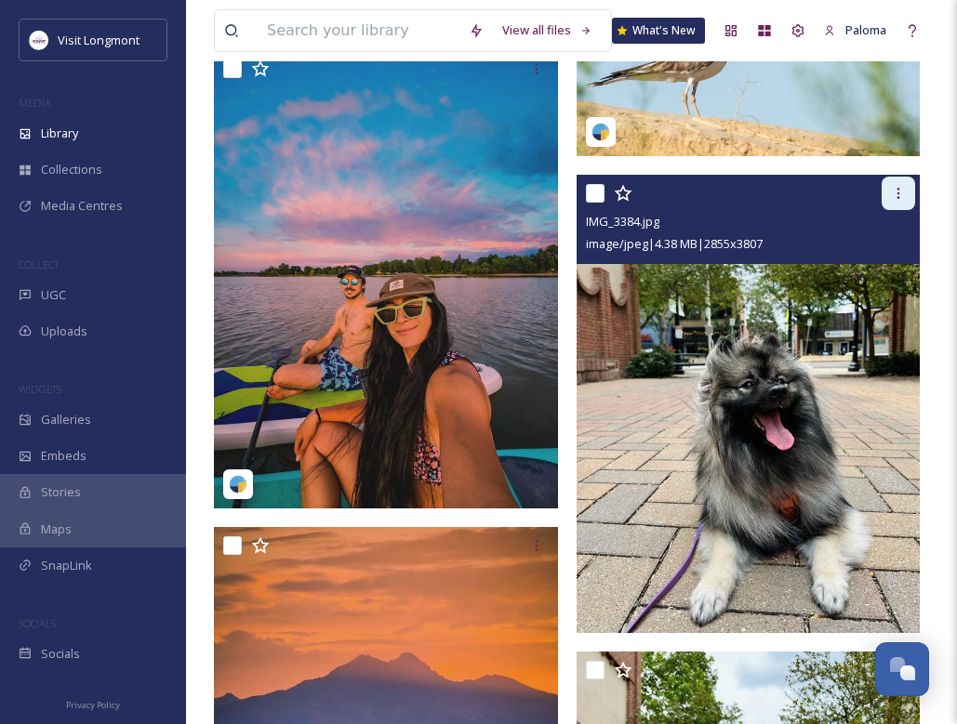
click at [658, 197] on icon at bounding box center [898, 193] width 3 height 11
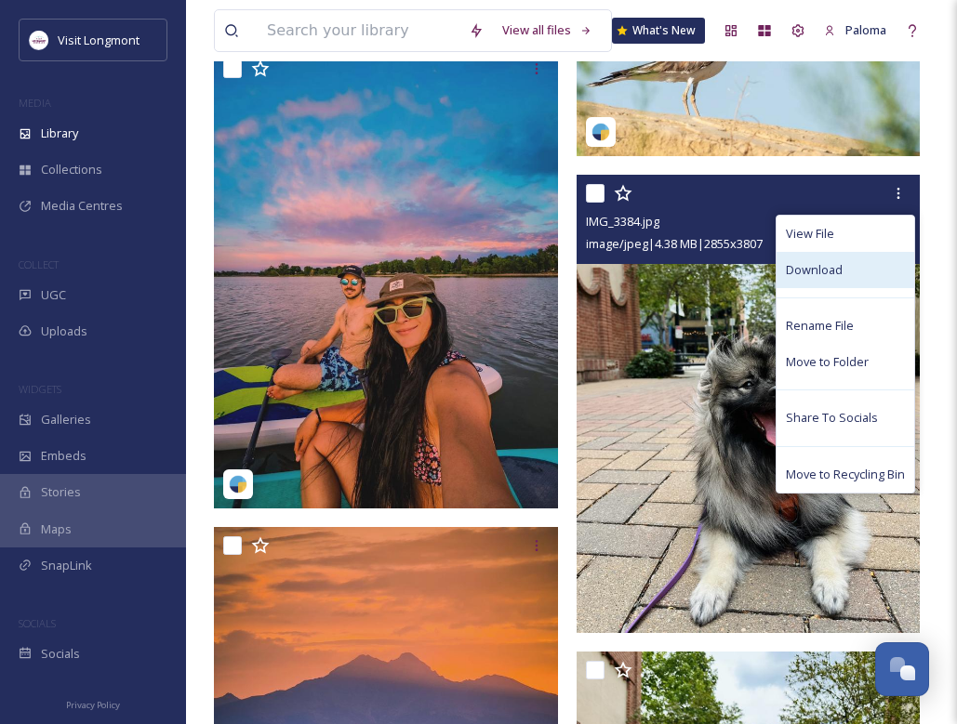
click at [658, 262] on div "Download" at bounding box center [846, 270] width 138 height 36
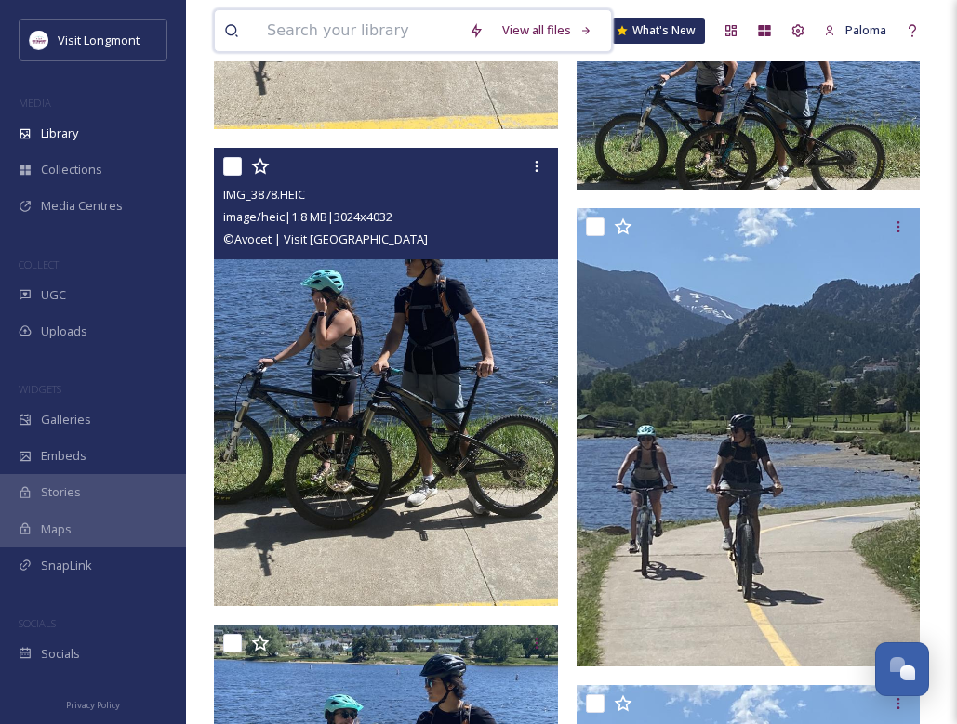
scroll to position [93905, 0]
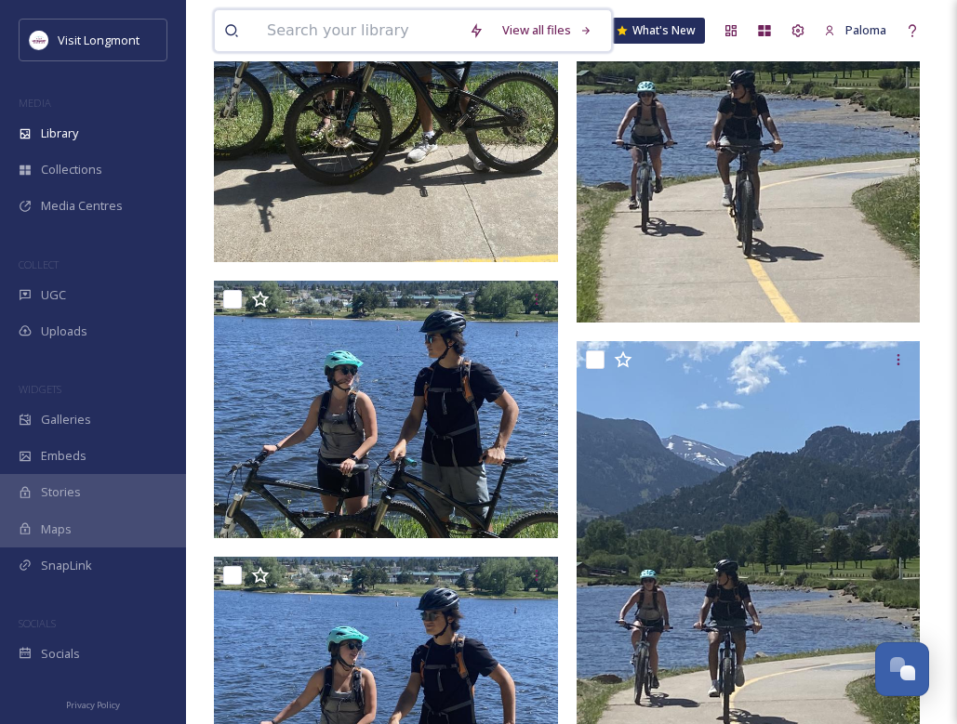
click at [389, 34] on input at bounding box center [359, 30] width 202 height 41
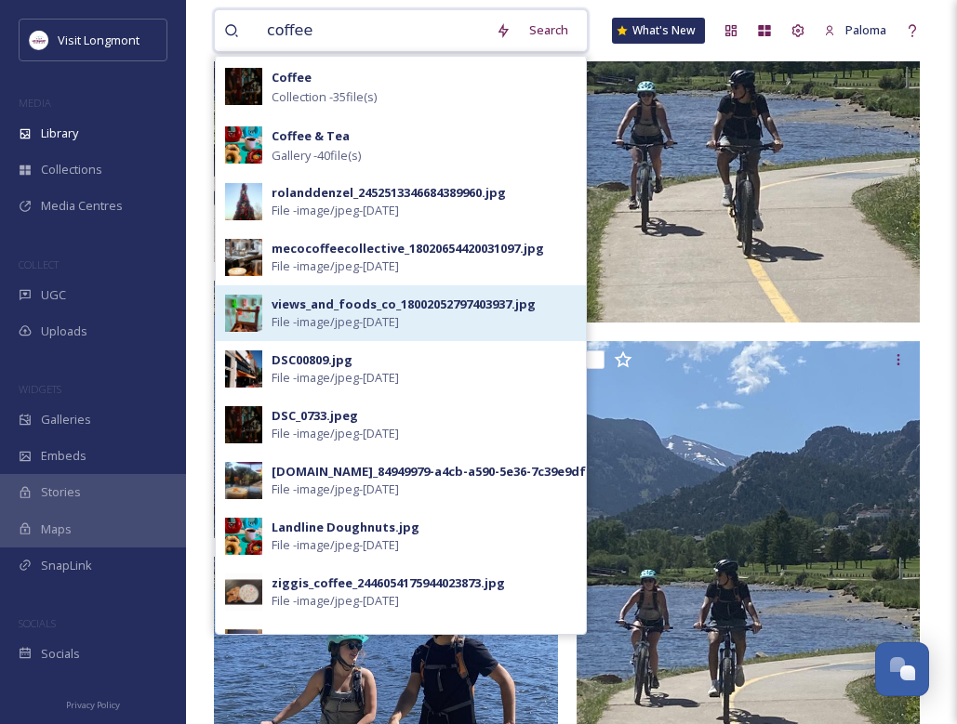
scroll to position [93751, 0]
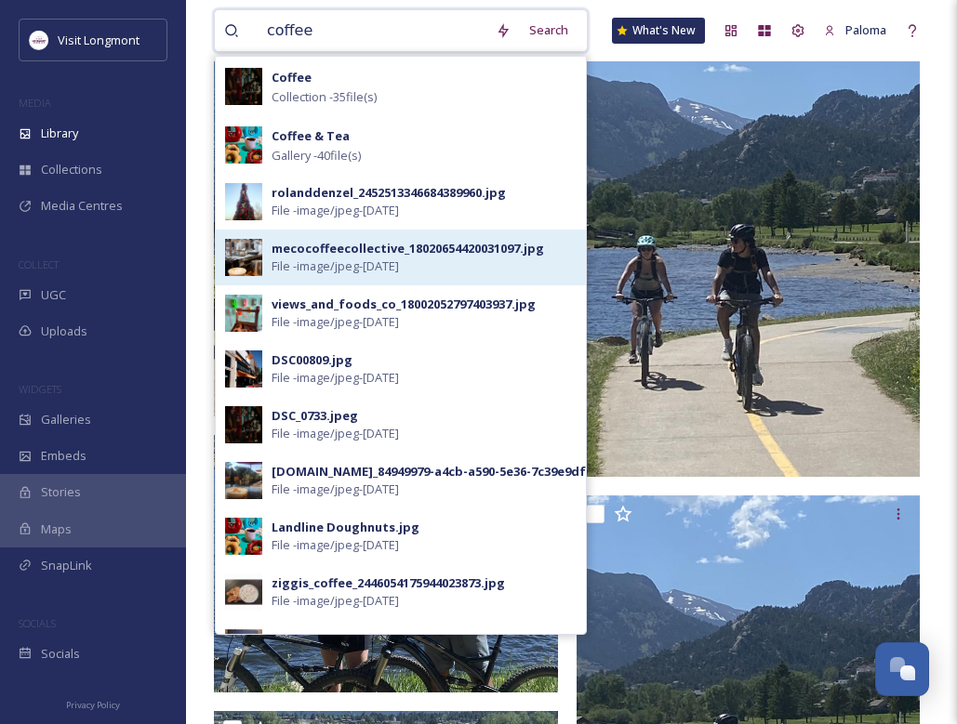
type input "coffee"
click at [389, 260] on span "File - image/jpeg - [DATE]" at bounding box center [335, 267] width 127 height 18
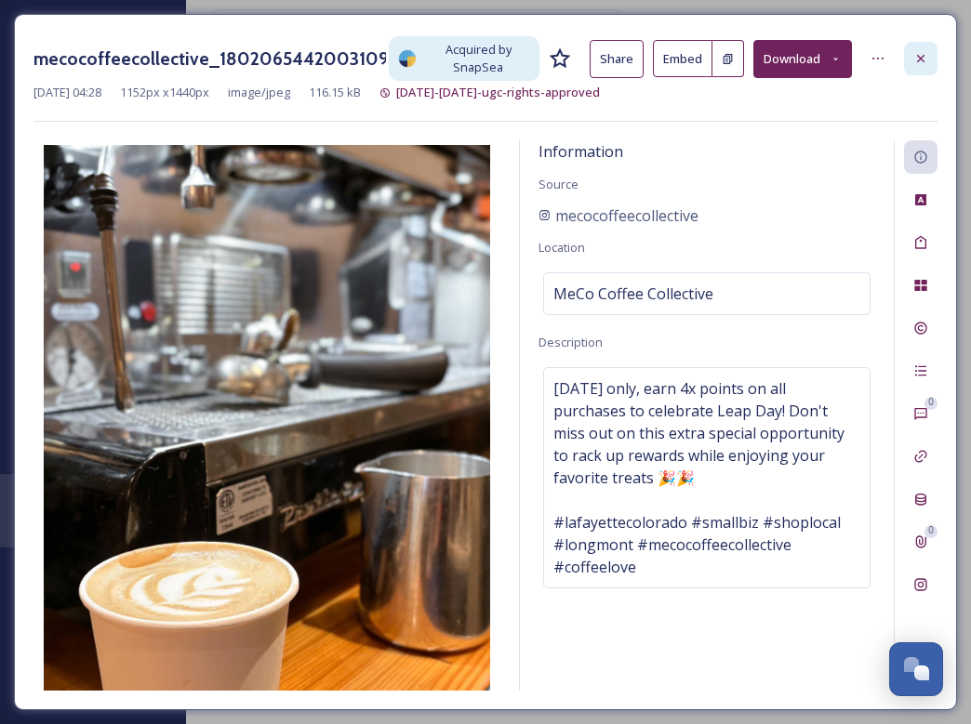
click at [658, 60] on icon at bounding box center [920, 58] width 7 height 7
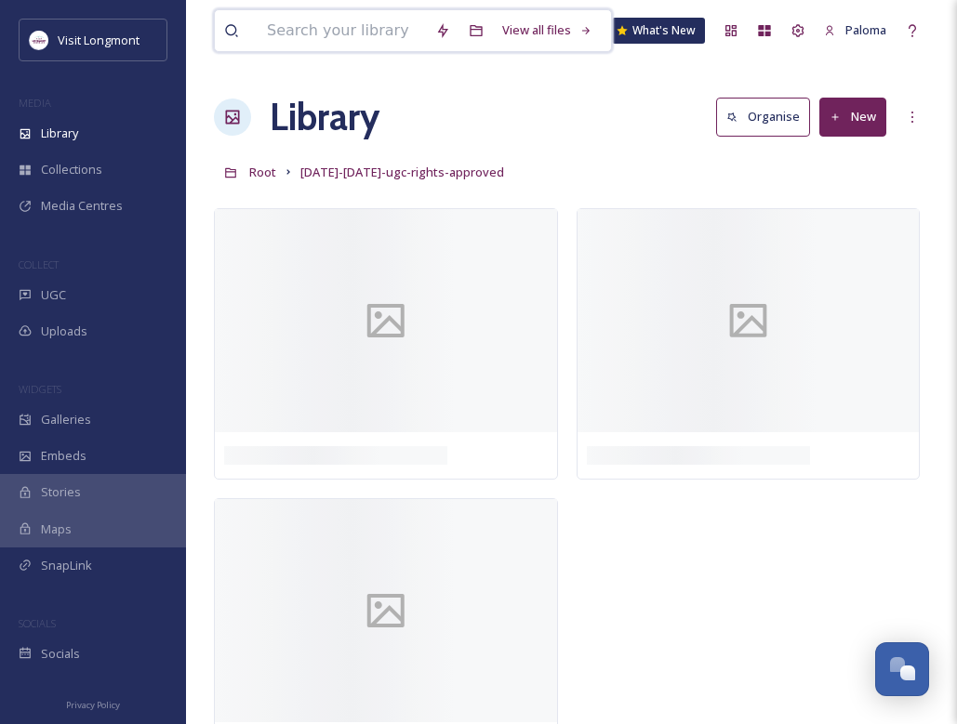
click at [329, 35] on input at bounding box center [342, 30] width 168 height 41
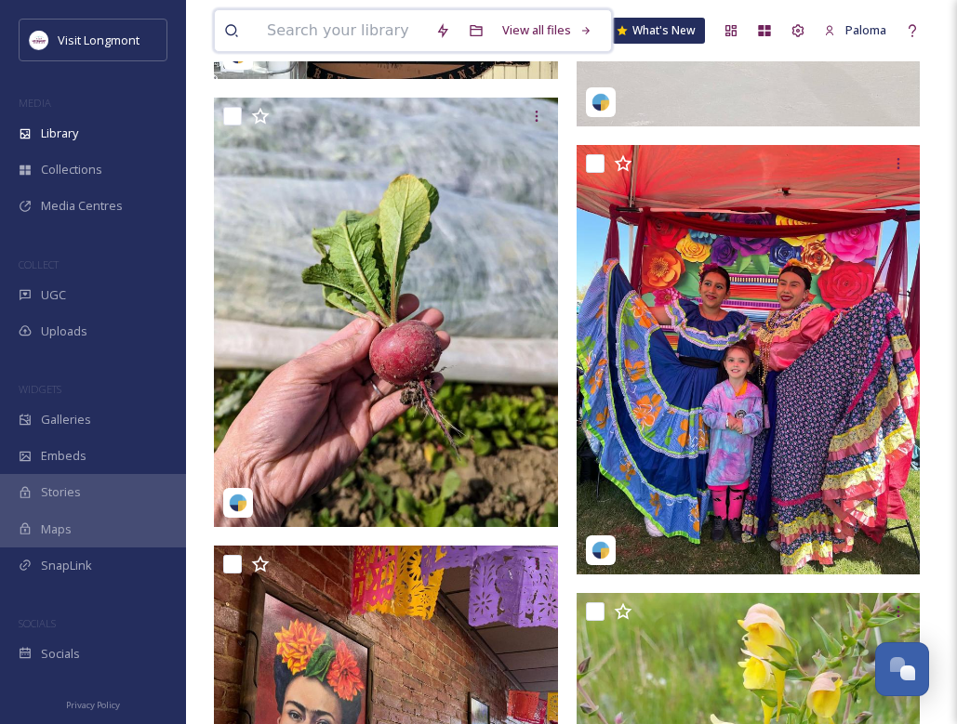
scroll to position [26158, 0]
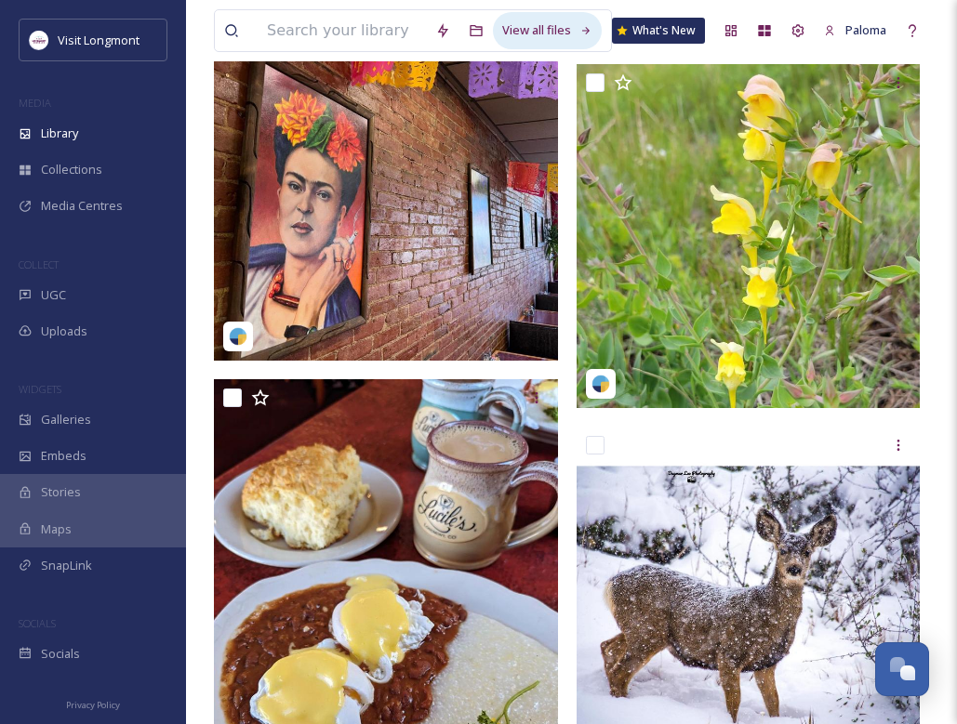
click at [511, 31] on div "View all files" at bounding box center [547, 30] width 109 height 36
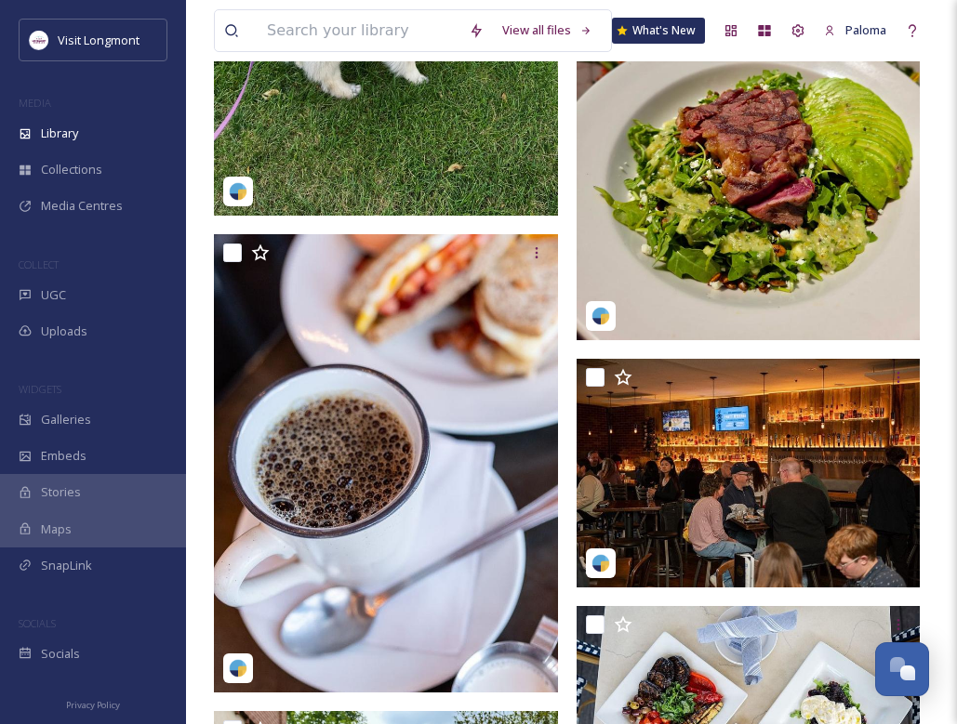
scroll to position [12527, 0]
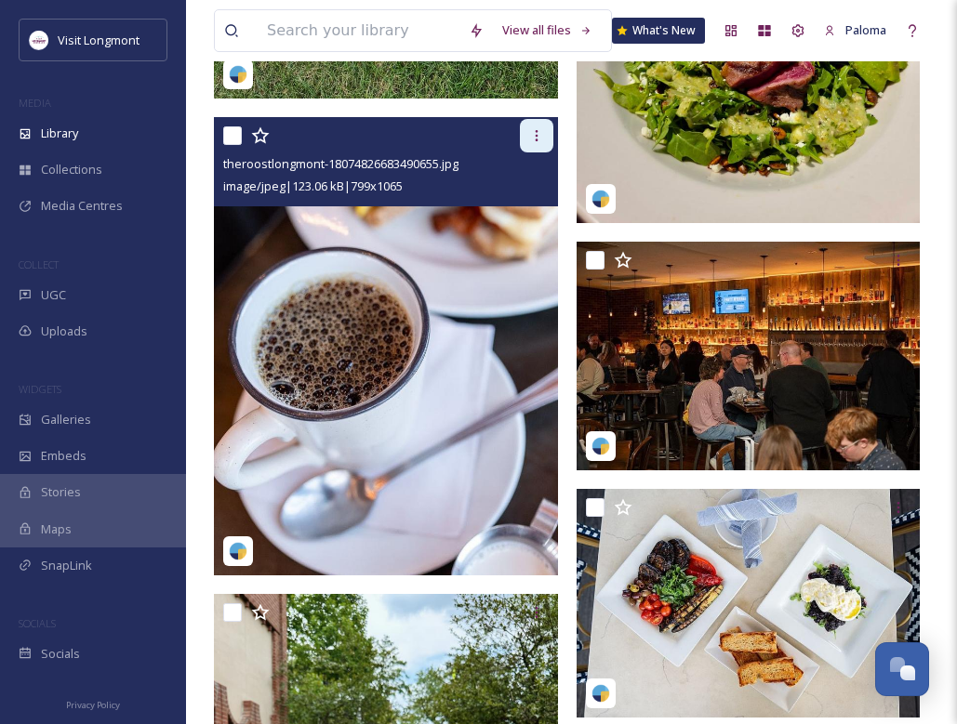
click at [538, 138] on icon at bounding box center [536, 135] width 15 height 15
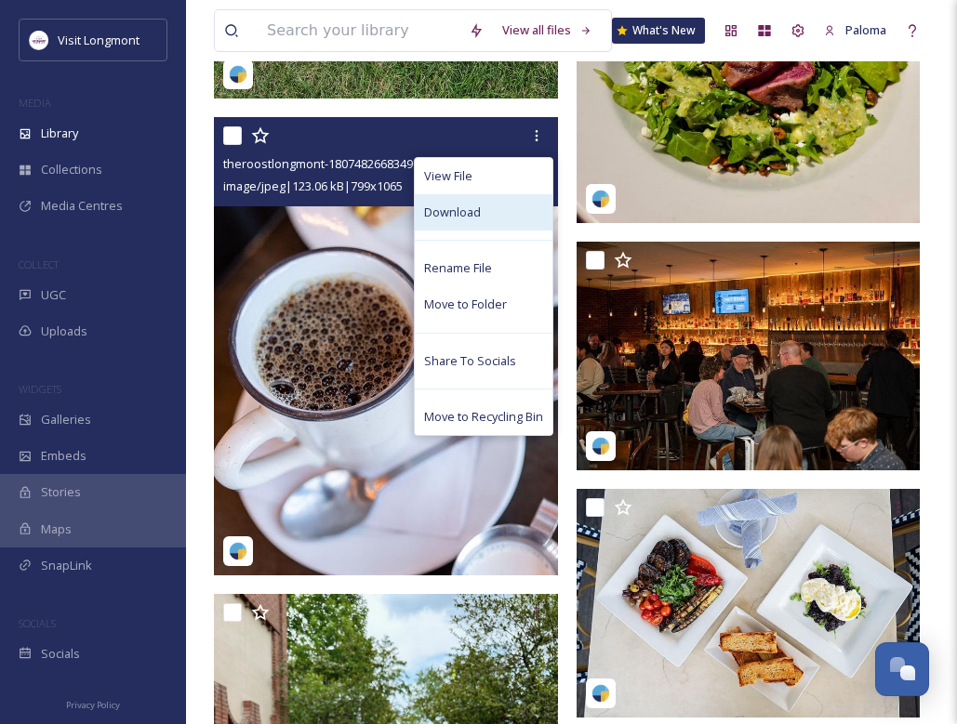
click at [507, 218] on div "Download" at bounding box center [484, 212] width 138 height 36
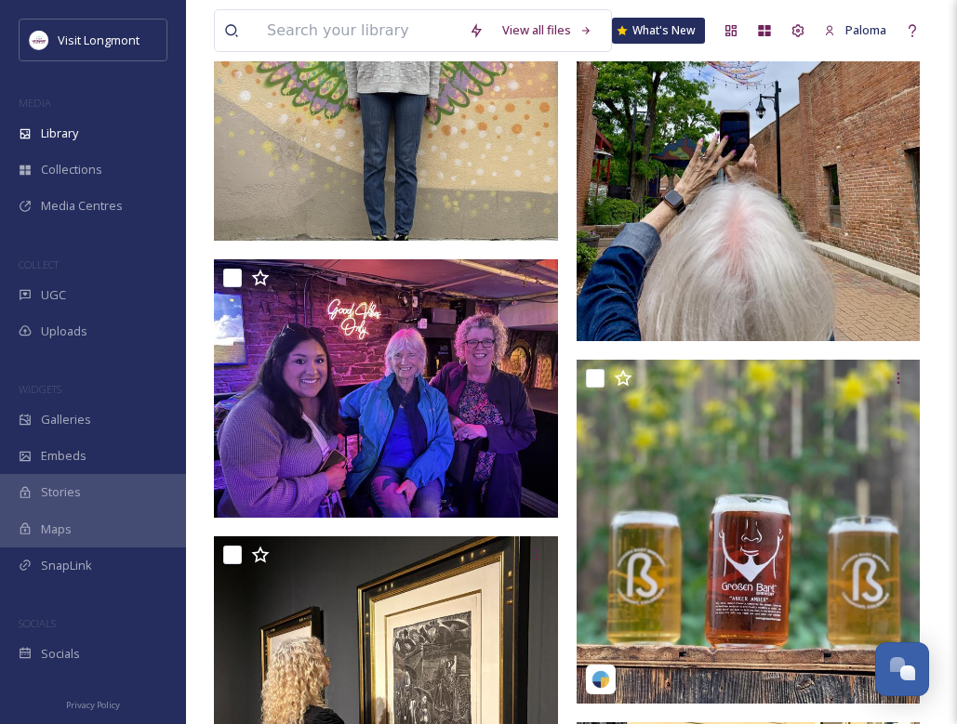
scroll to position [41356, 0]
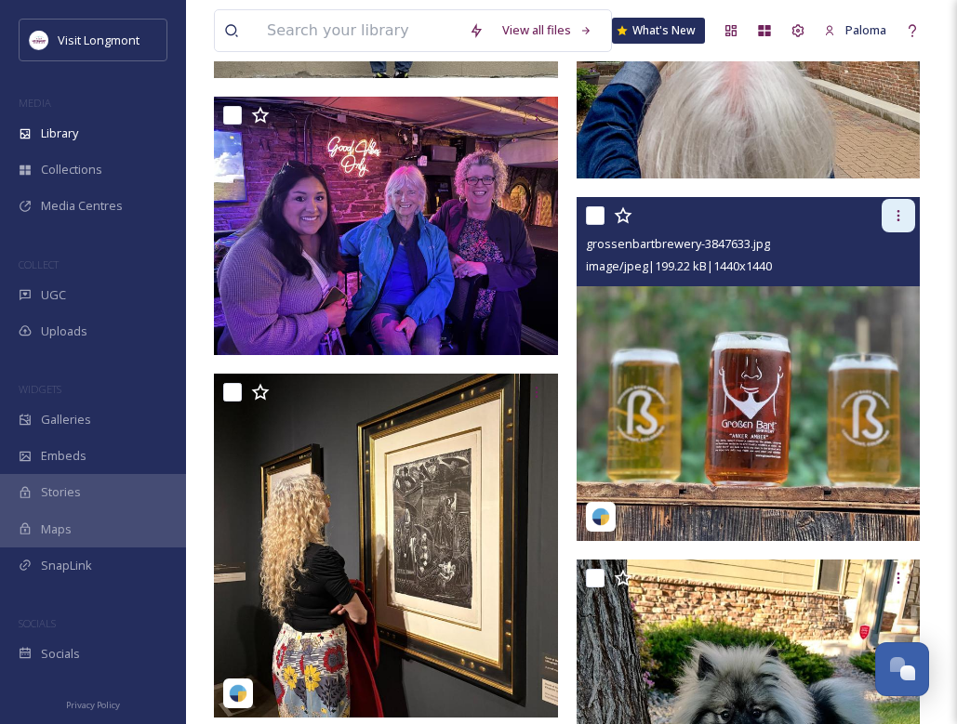
click at [658, 219] on icon at bounding box center [898, 215] width 15 height 15
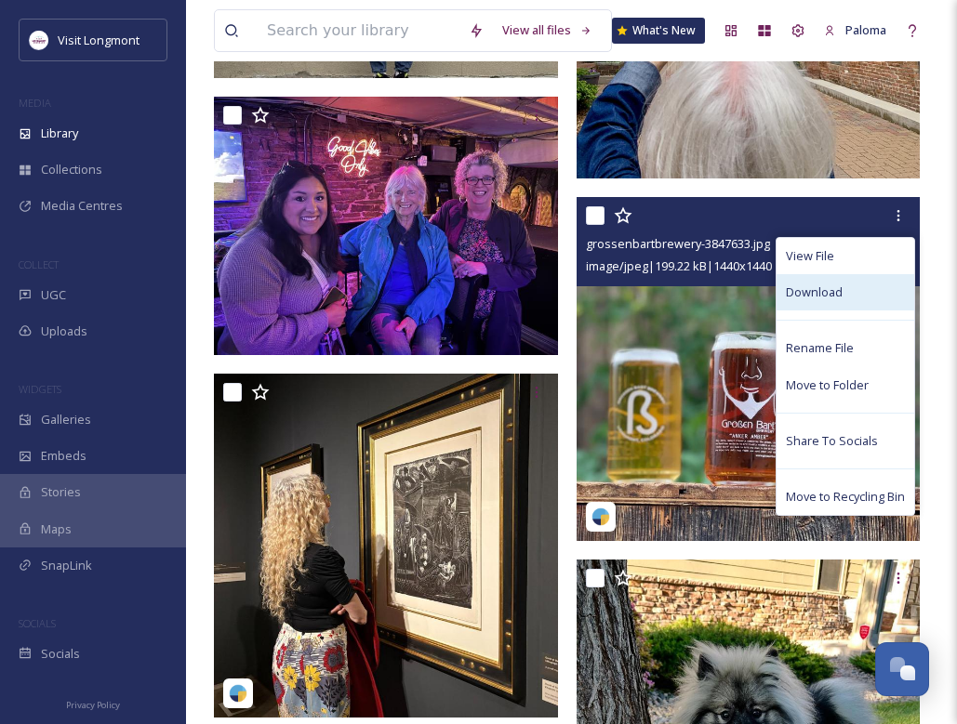
click at [658, 293] on div "Download" at bounding box center [846, 292] width 138 height 36
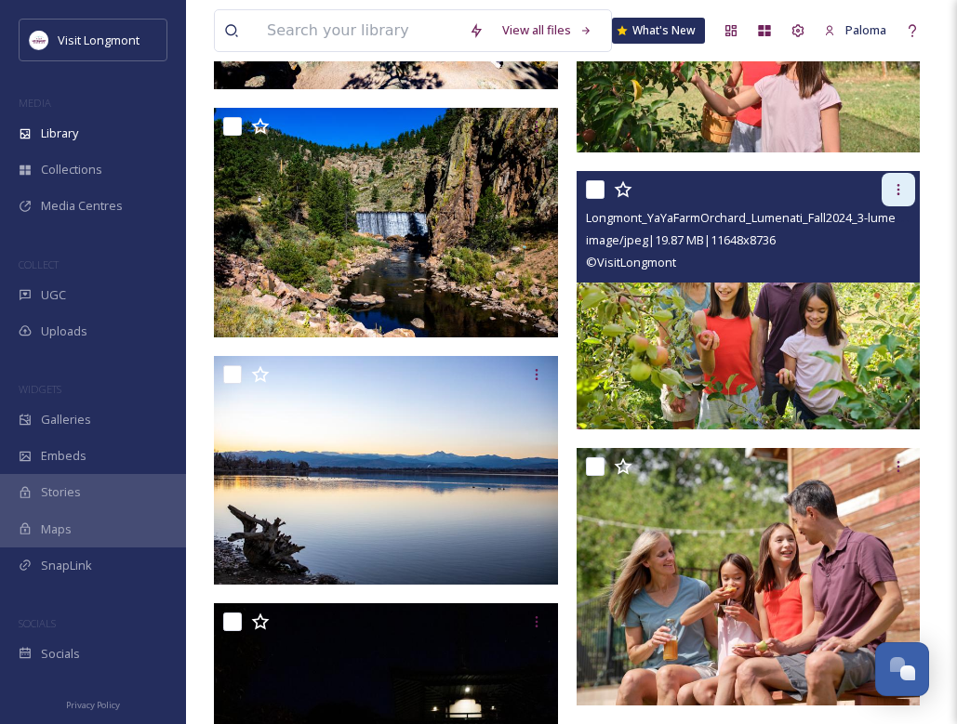
scroll to position [253468, 0]
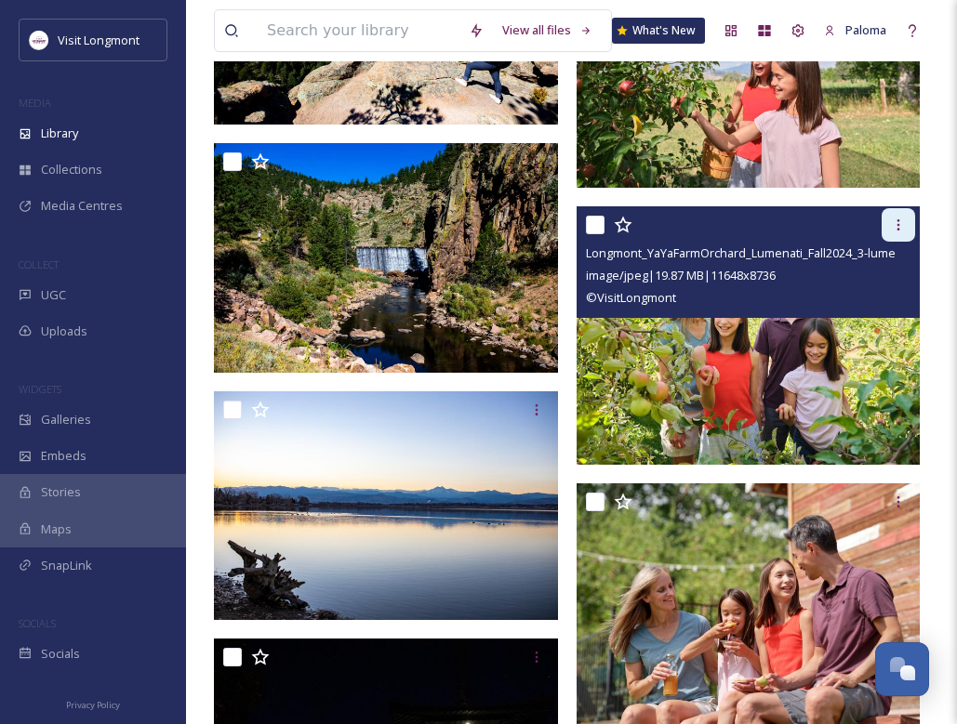
click at [658, 226] on icon at bounding box center [898, 225] width 15 height 15
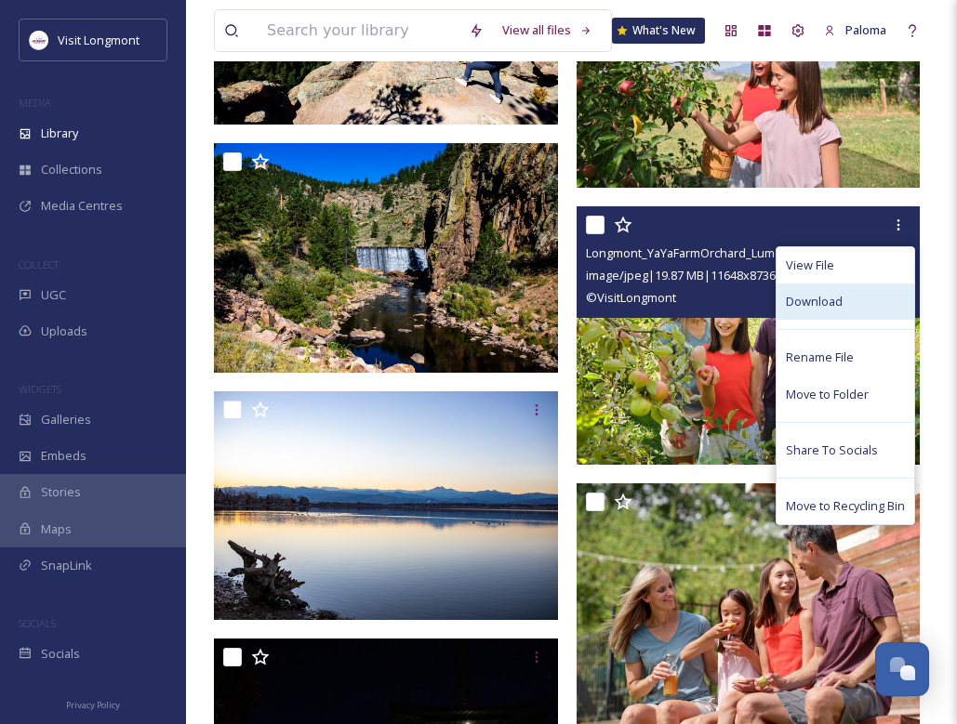
click at [658, 312] on div "Download" at bounding box center [846, 302] width 138 height 36
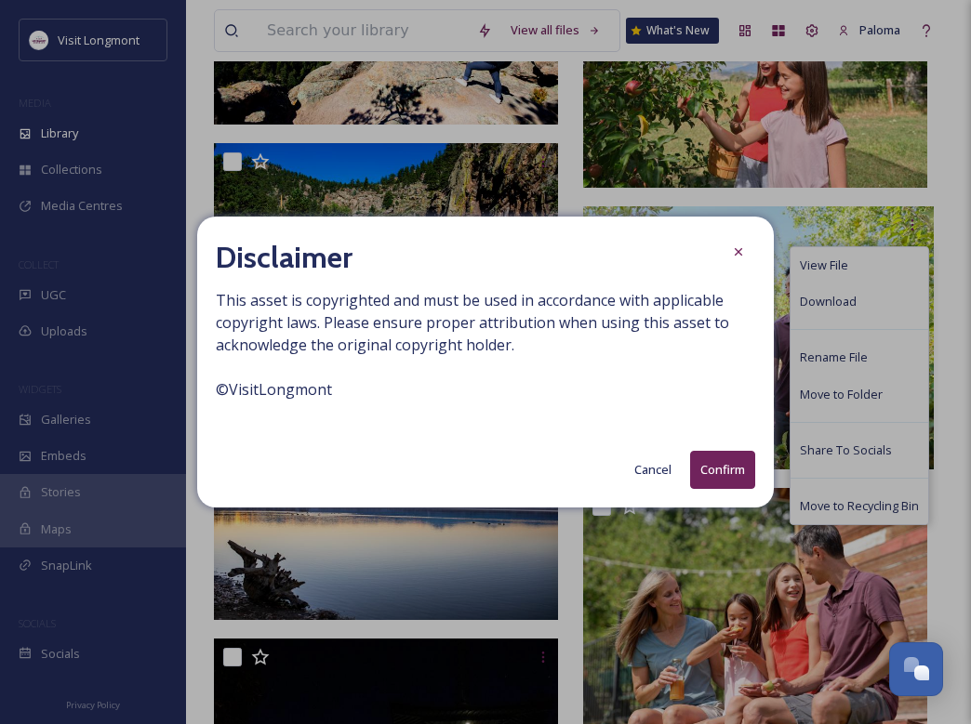
click at [658, 476] on button "Confirm" at bounding box center [722, 470] width 65 height 38
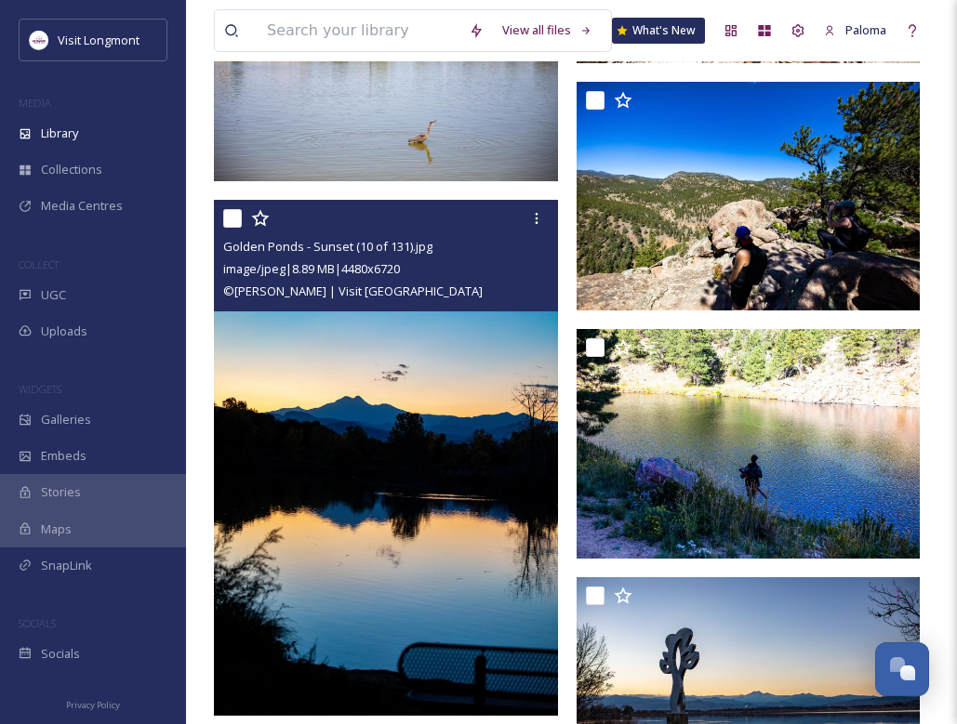
scroll to position [256033, 0]
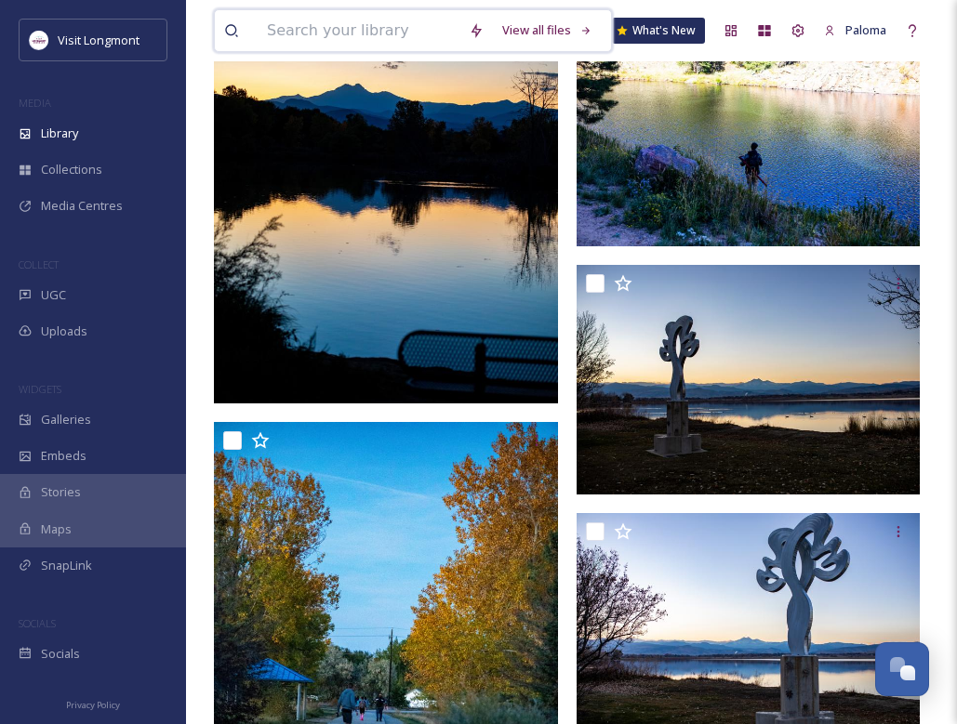
click at [347, 35] on input at bounding box center [359, 30] width 202 height 41
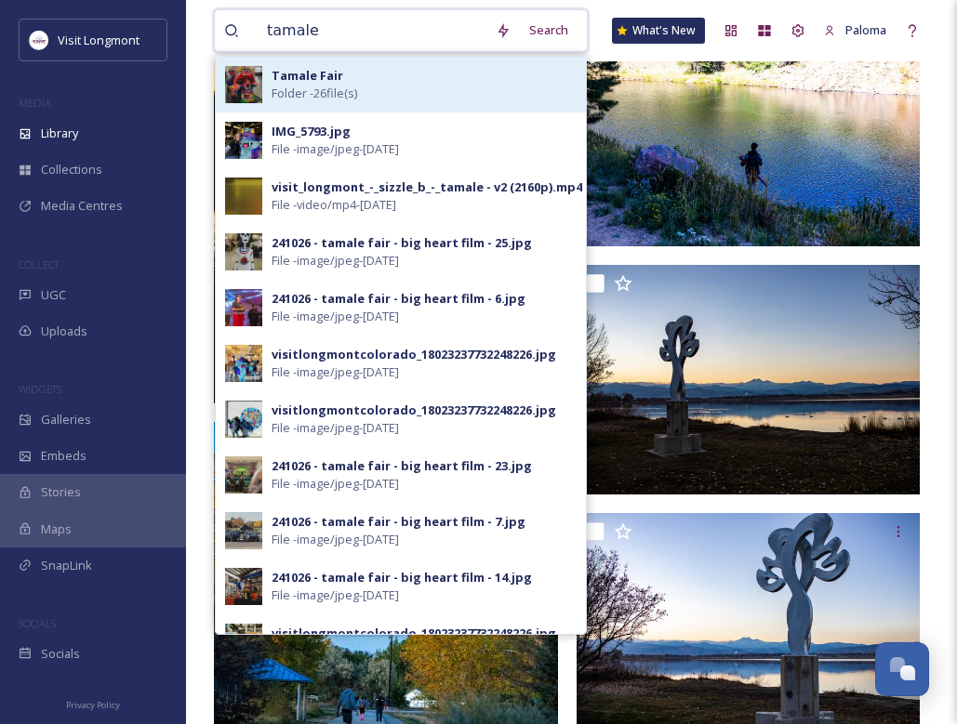
type input "tamale"
click at [366, 86] on div "Tamale Fair Folder - 26 file(s)" at bounding box center [424, 84] width 305 height 35
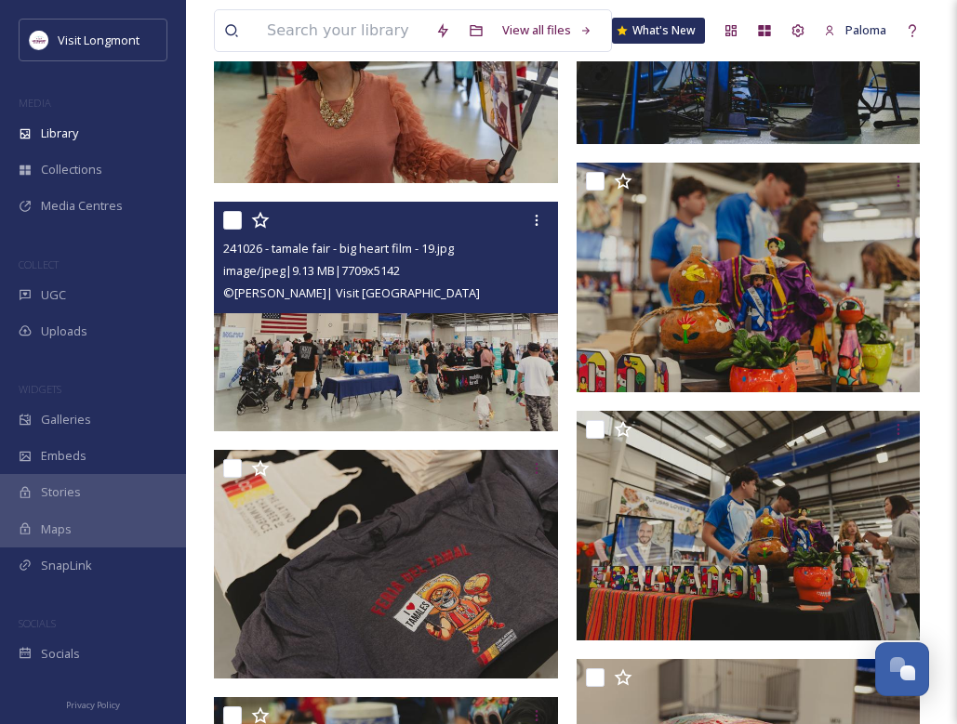
scroll to position [3786, 0]
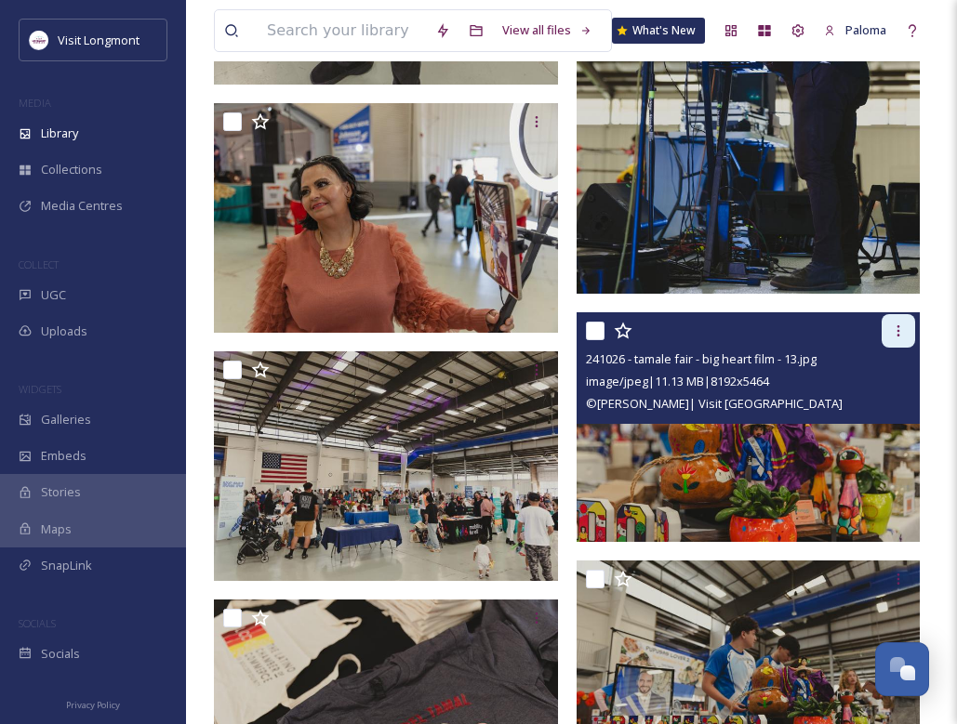
click at [658, 333] on icon at bounding box center [898, 331] width 15 height 15
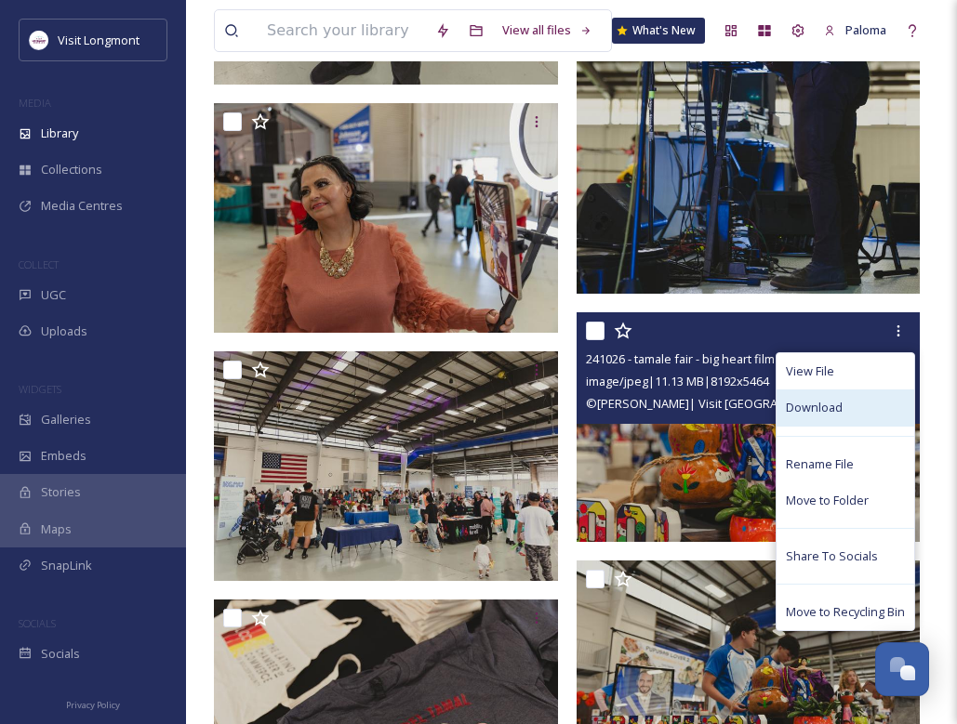
click at [658, 417] on div "Download" at bounding box center [846, 408] width 138 height 36
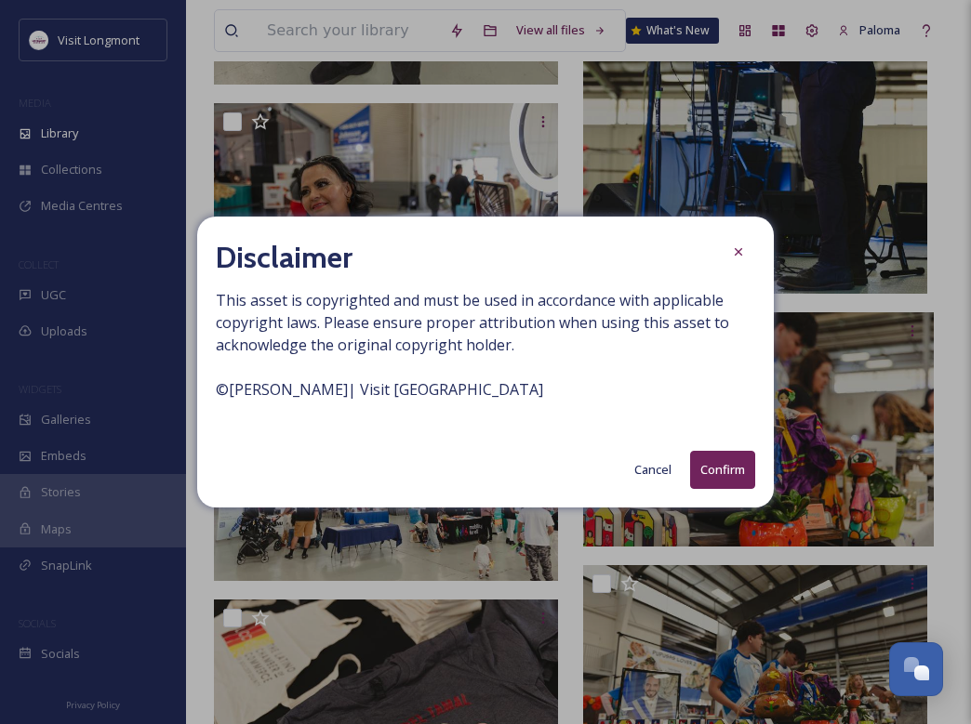
click at [658, 468] on button "Confirm" at bounding box center [722, 470] width 65 height 38
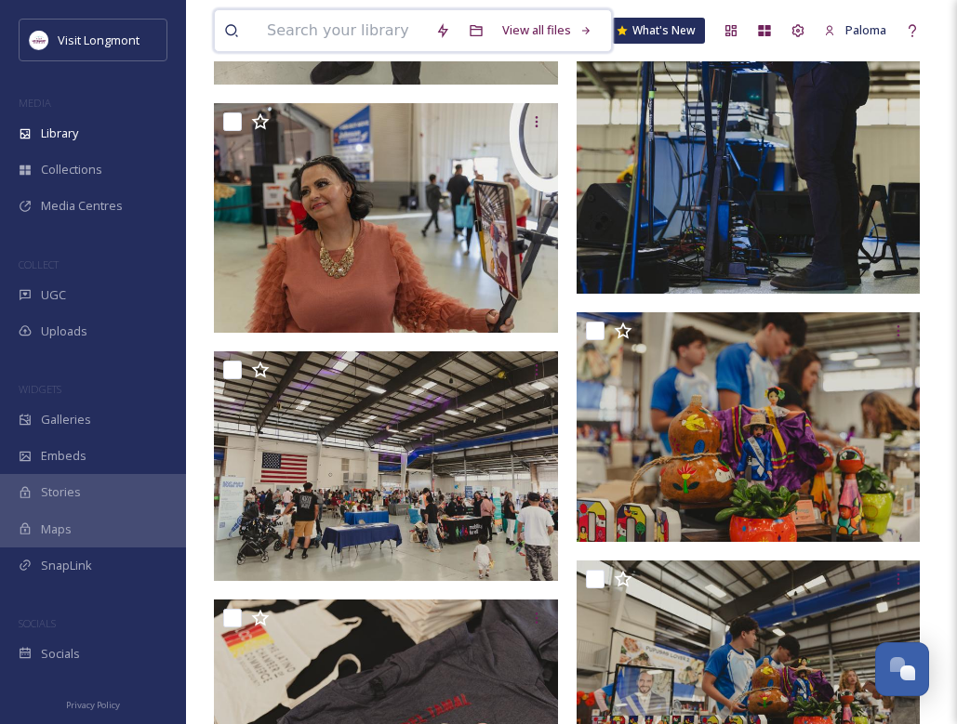
click at [319, 34] on input at bounding box center [342, 30] width 168 height 41
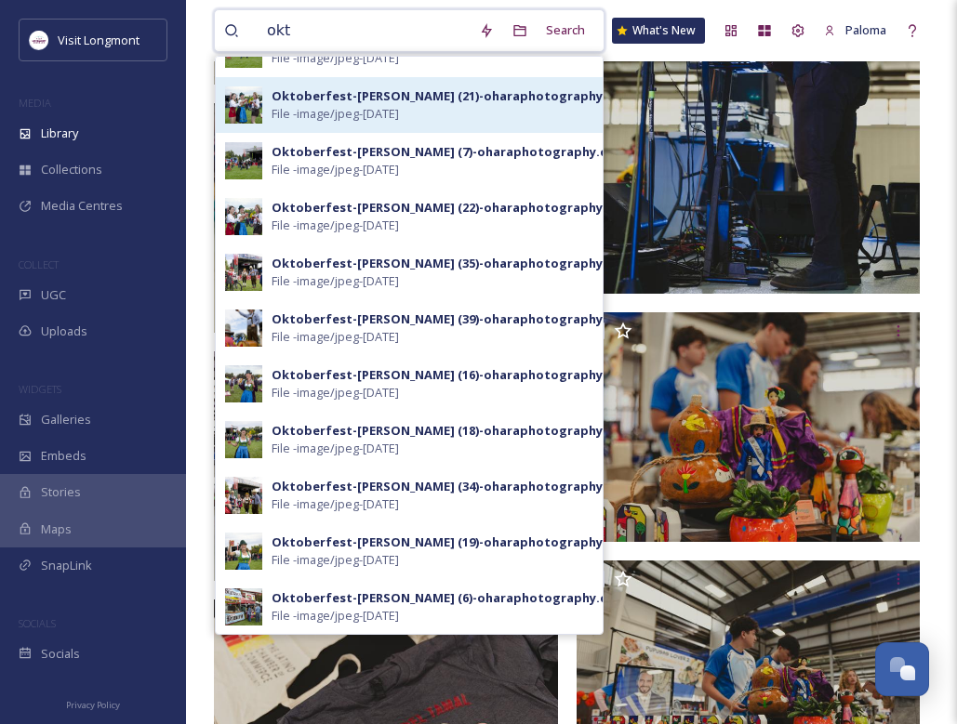
scroll to position [0, 0]
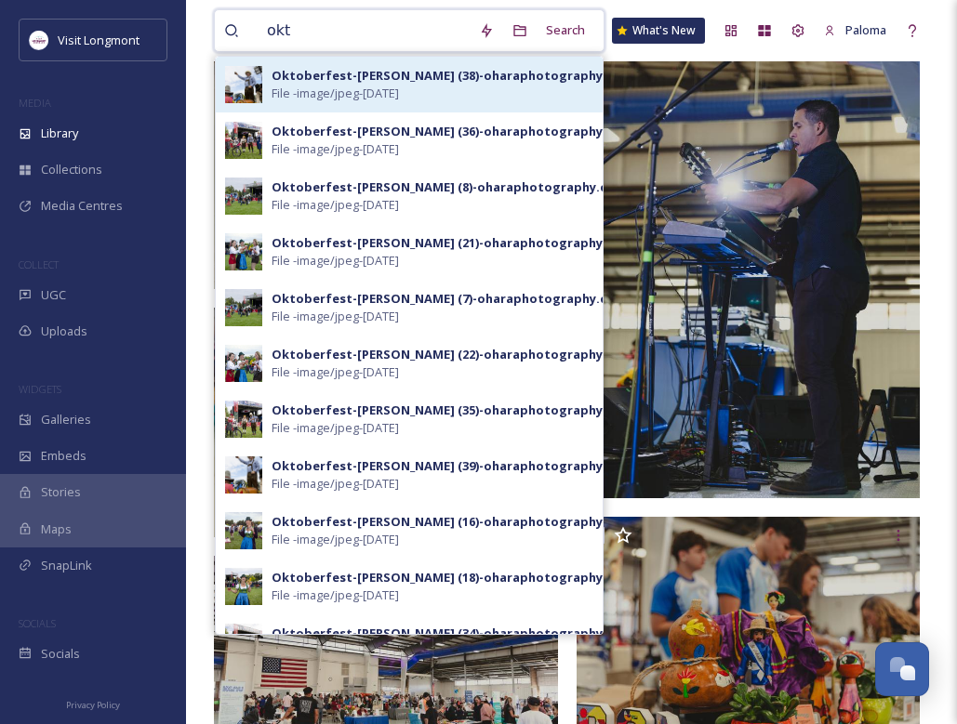
type input "okt"
click at [334, 89] on span "File - image/jpeg - [DATE]" at bounding box center [335, 94] width 127 height 18
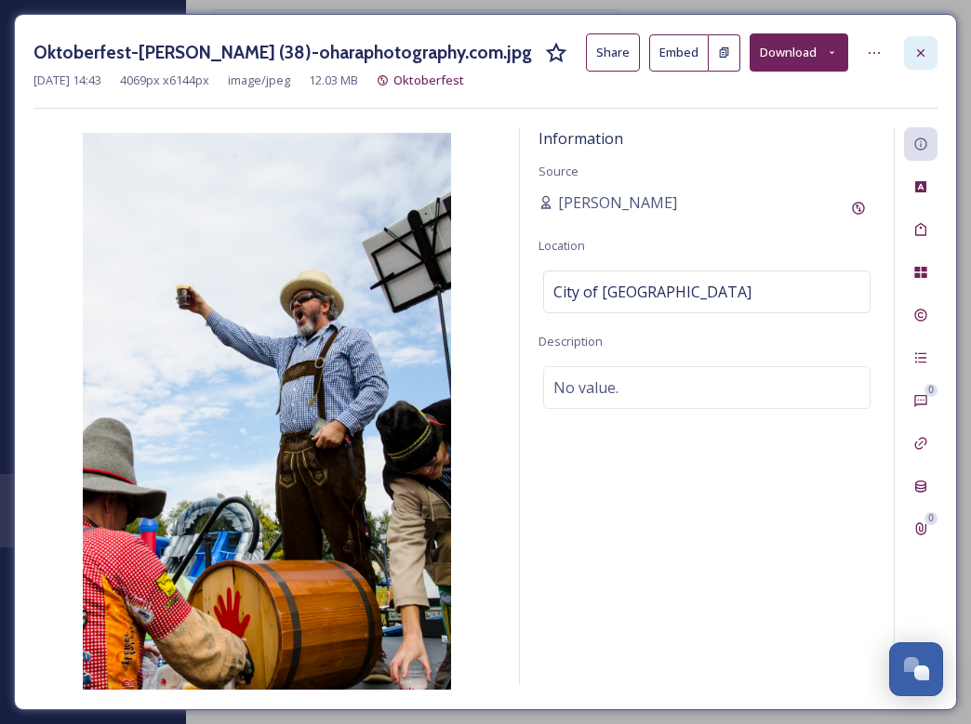
click at [658, 49] on div at bounding box center [920, 52] width 33 height 33
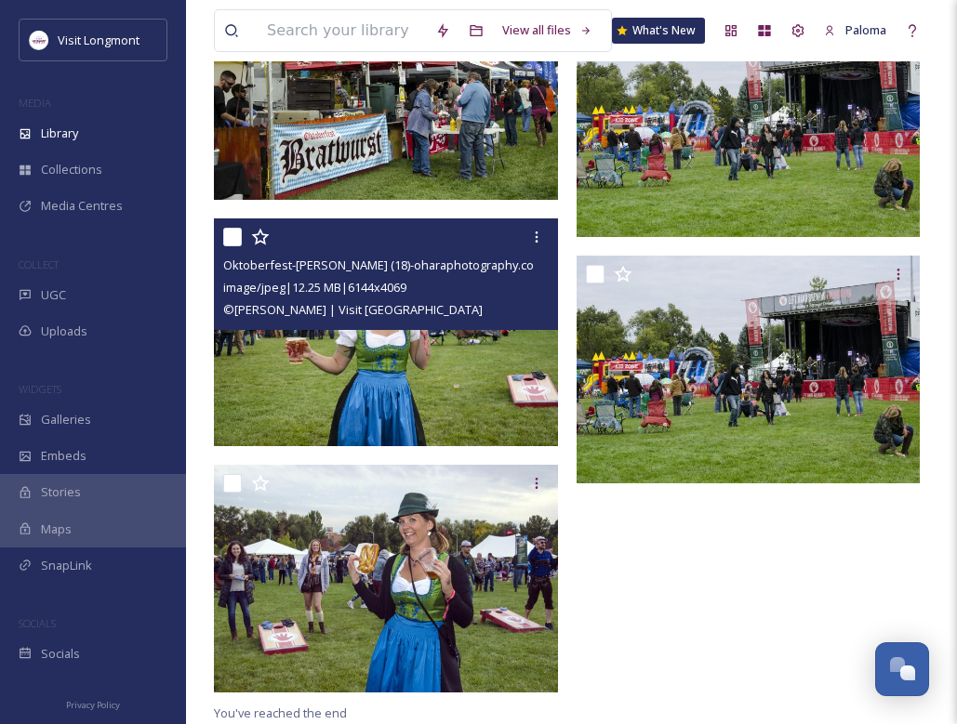
scroll to position [1148, 0]
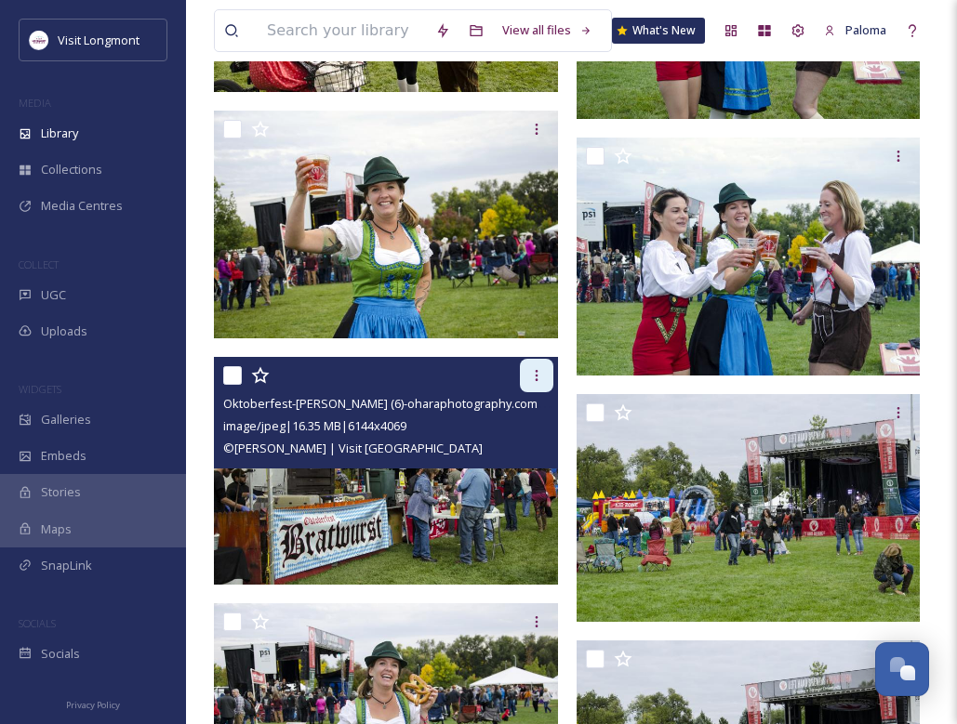
click at [533, 380] on icon at bounding box center [536, 375] width 15 height 15
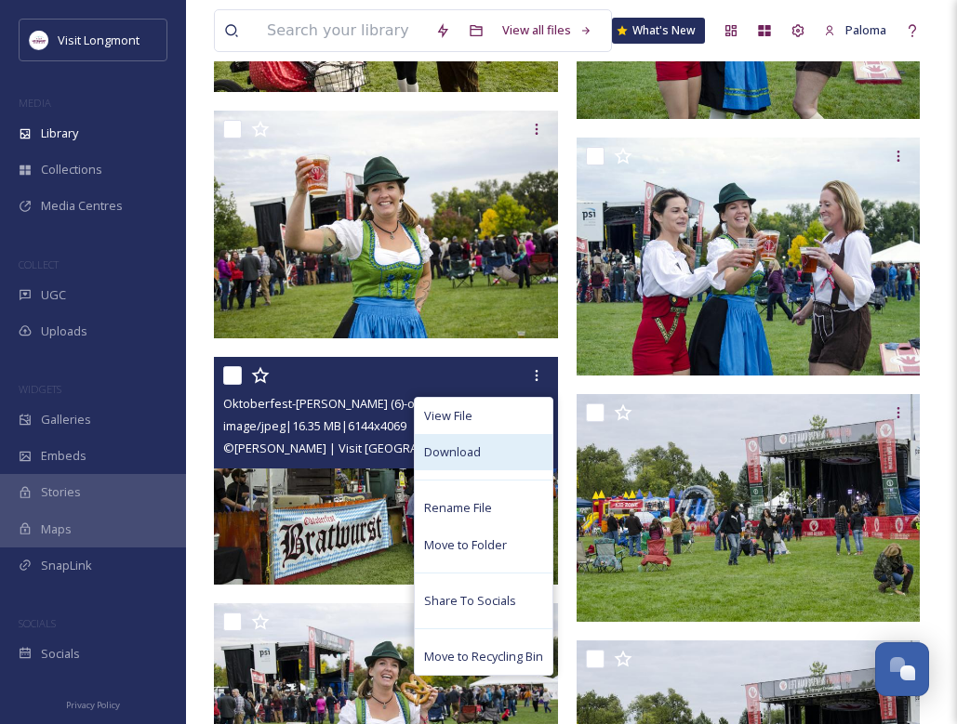
click at [472, 442] on div "Download" at bounding box center [484, 452] width 138 height 36
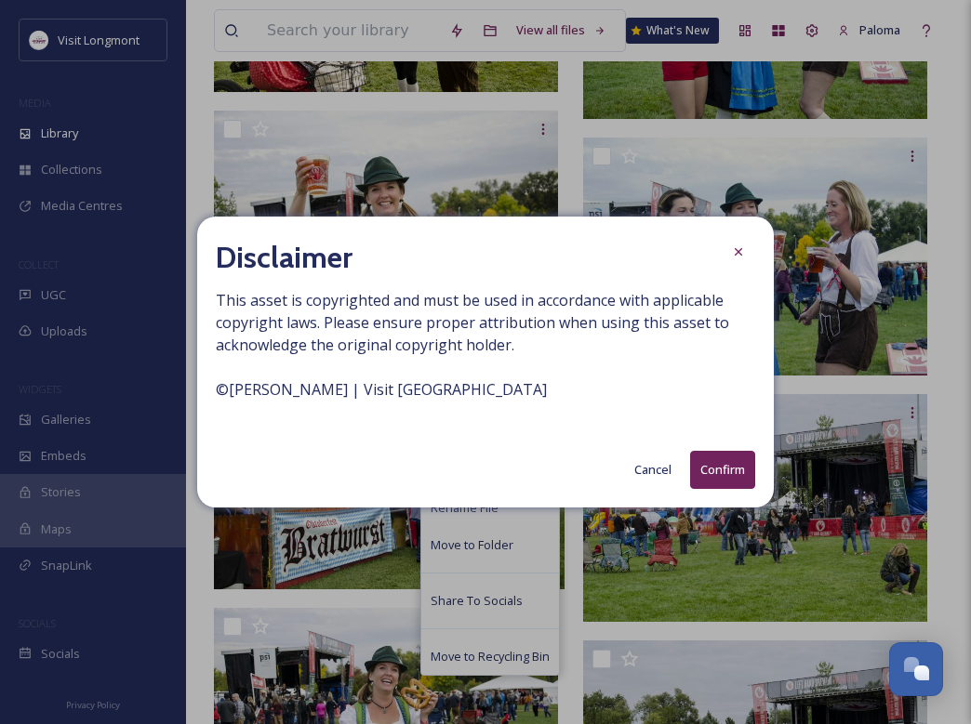
click at [658, 461] on button "Confirm" at bounding box center [722, 470] width 65 height 38
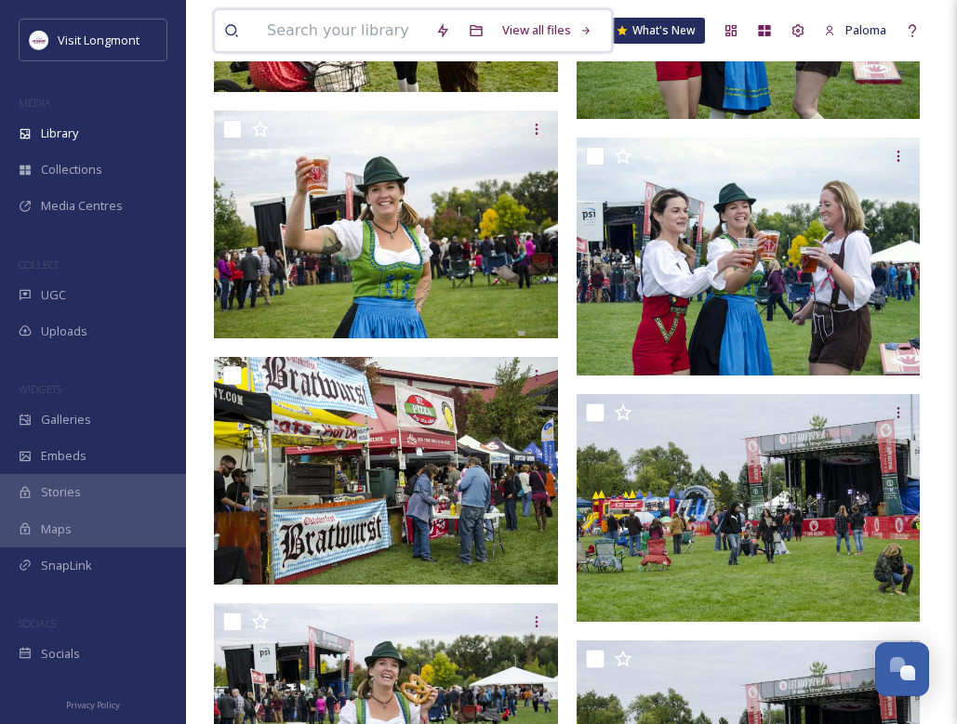
click at [287, 34] on input at bounding box center [342, 30] width 168 height 41
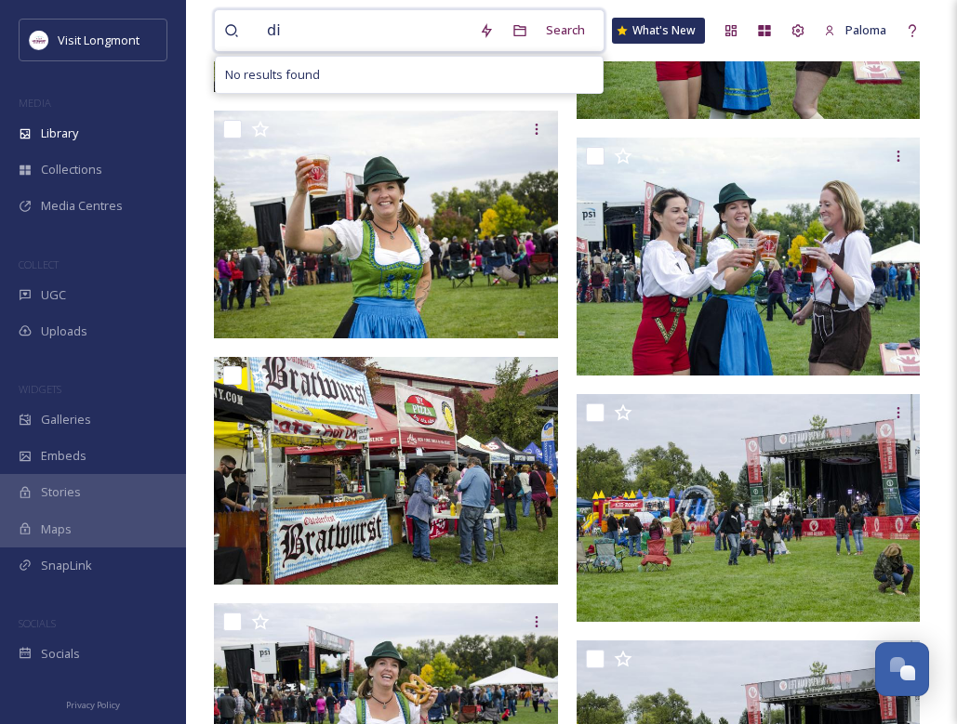
type input "d"
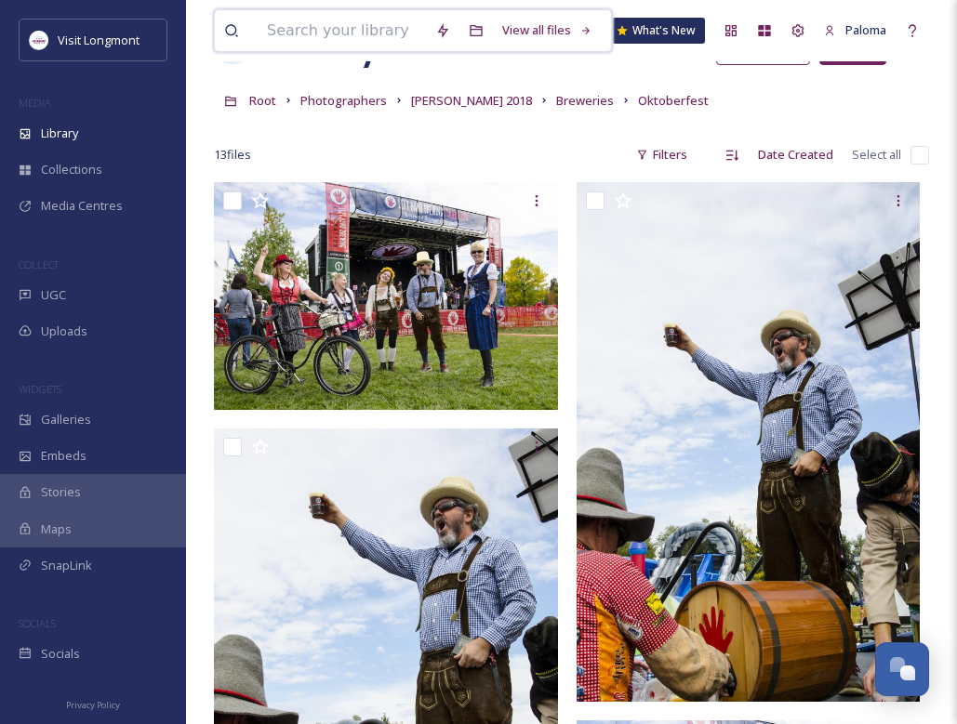
scroll to position [0, 0]
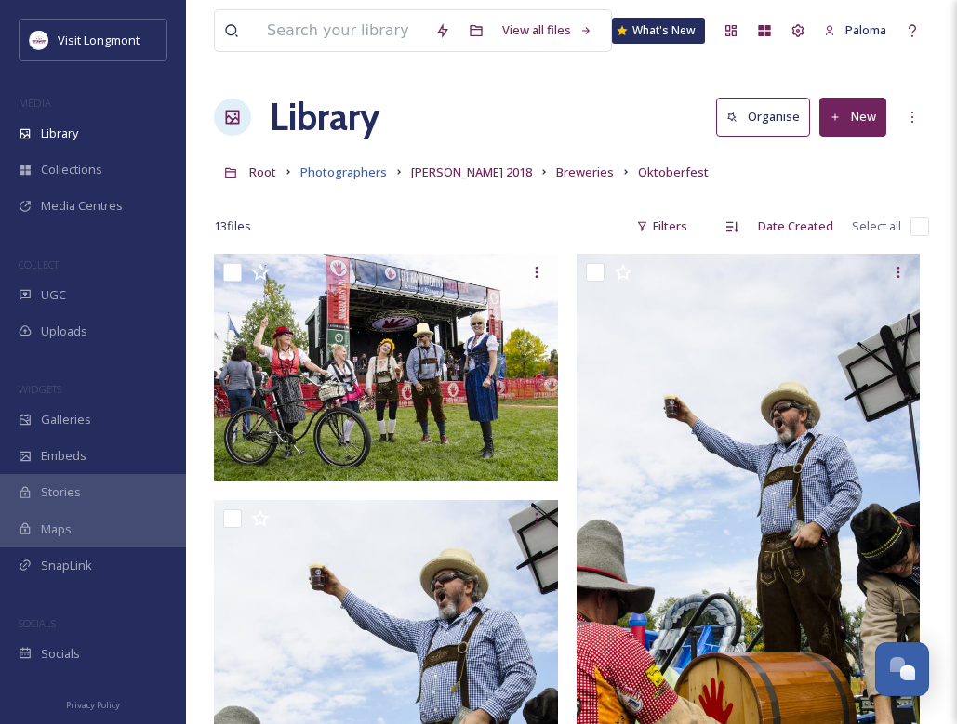
click at [342, 175] on span "Photographers" at bounding box center [343, 172] width 86 height 17
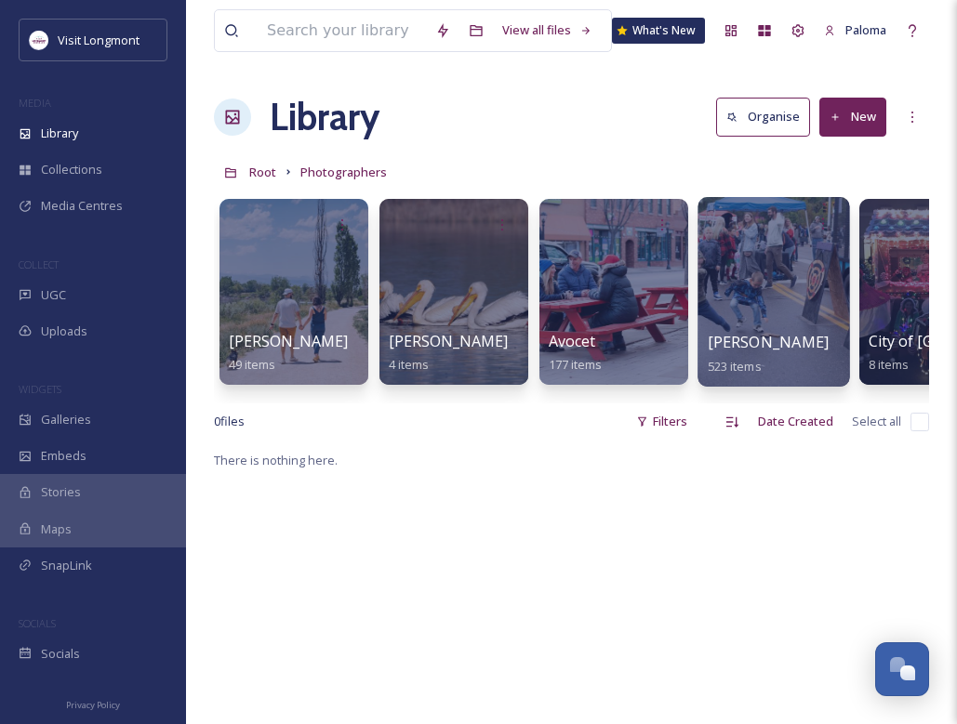
click at [658, 255] on div at bounding box center [774, 292] width 152 height 190
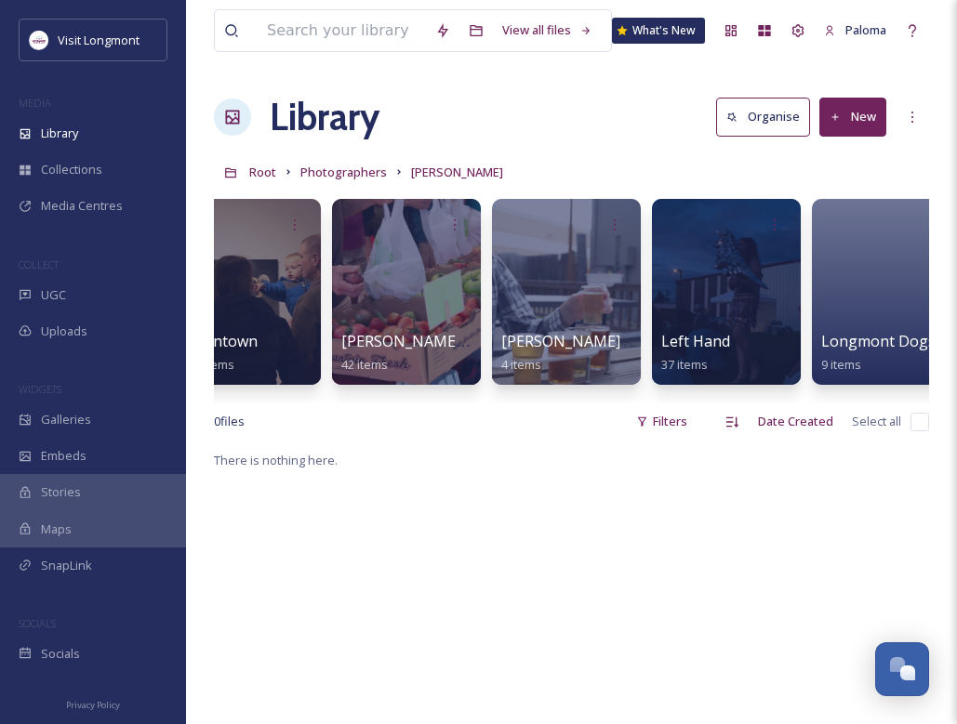
scroll to position [0, 878]
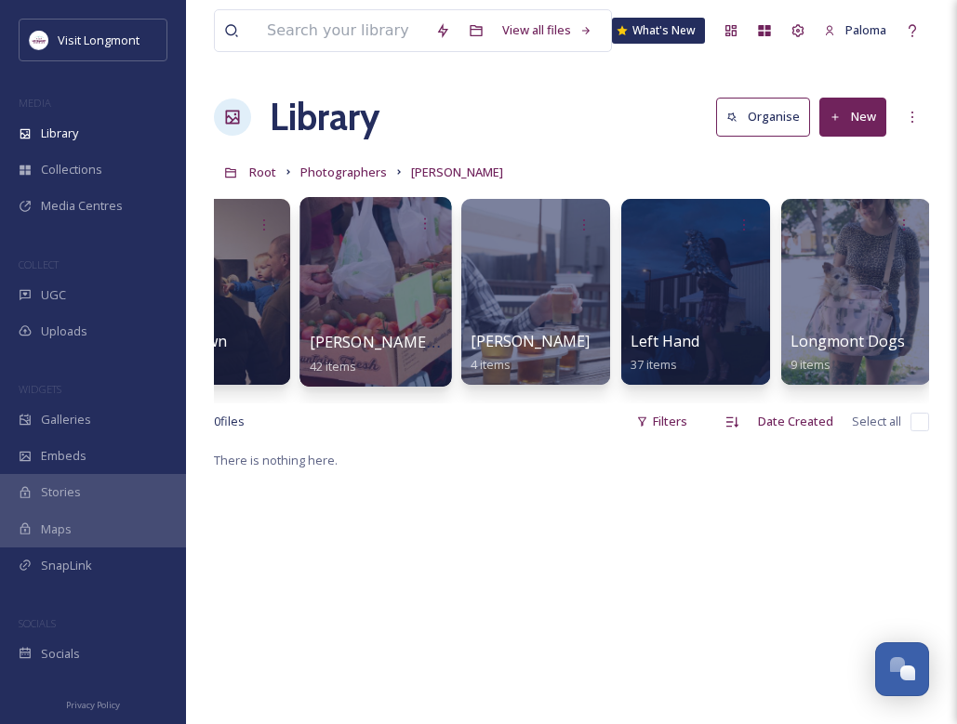
click at [378, 287] on div at bounding box center [375, 292] width 152 height 190
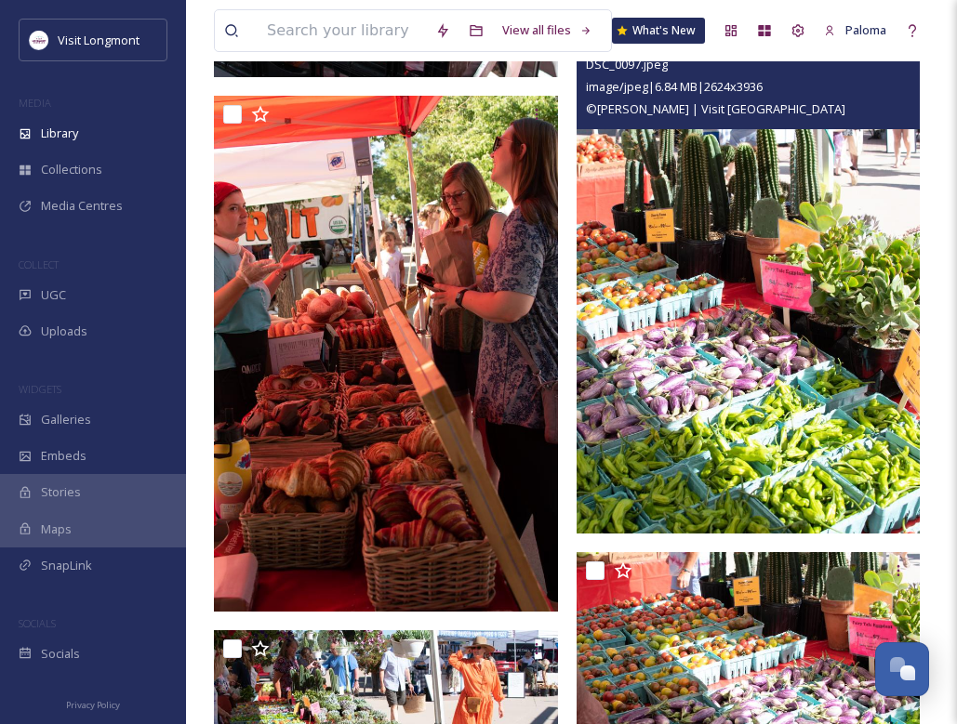
scroll to position [5352, 0]
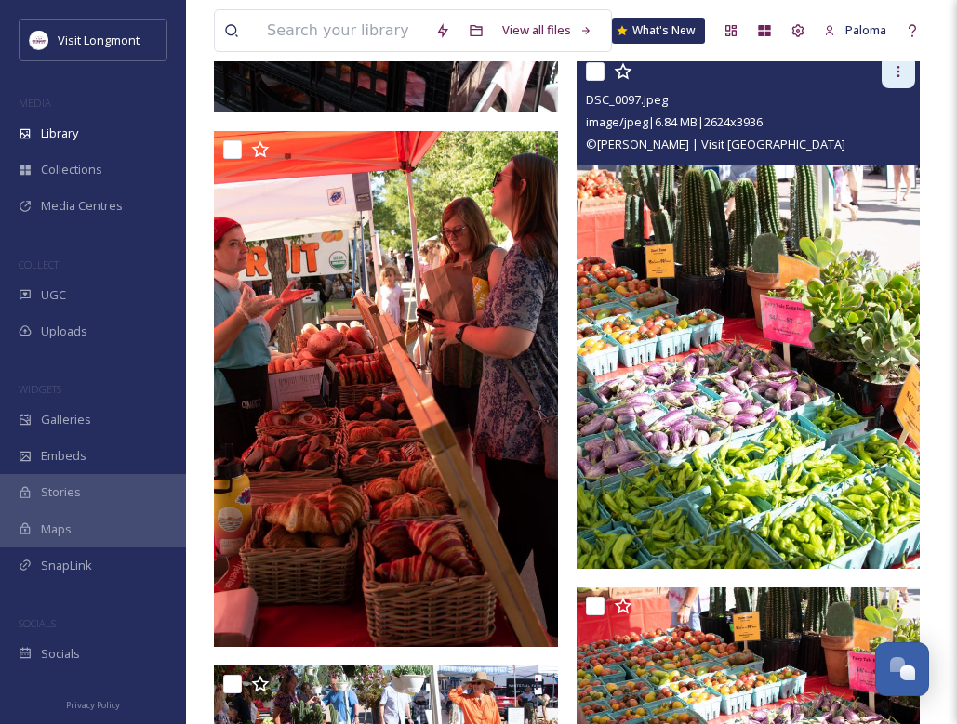
click at [658, 74] on icon at bounding box center [898, 71] width 15 height 15
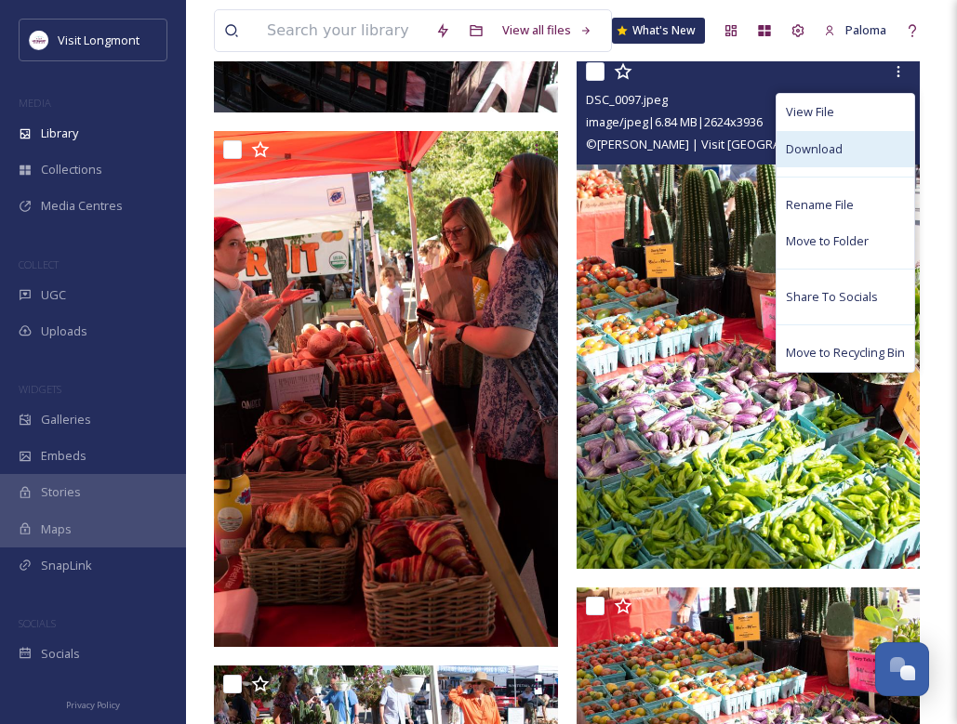
click at [658, 150] on div "Download" at bounding box center [846, 149] width 138 height 36
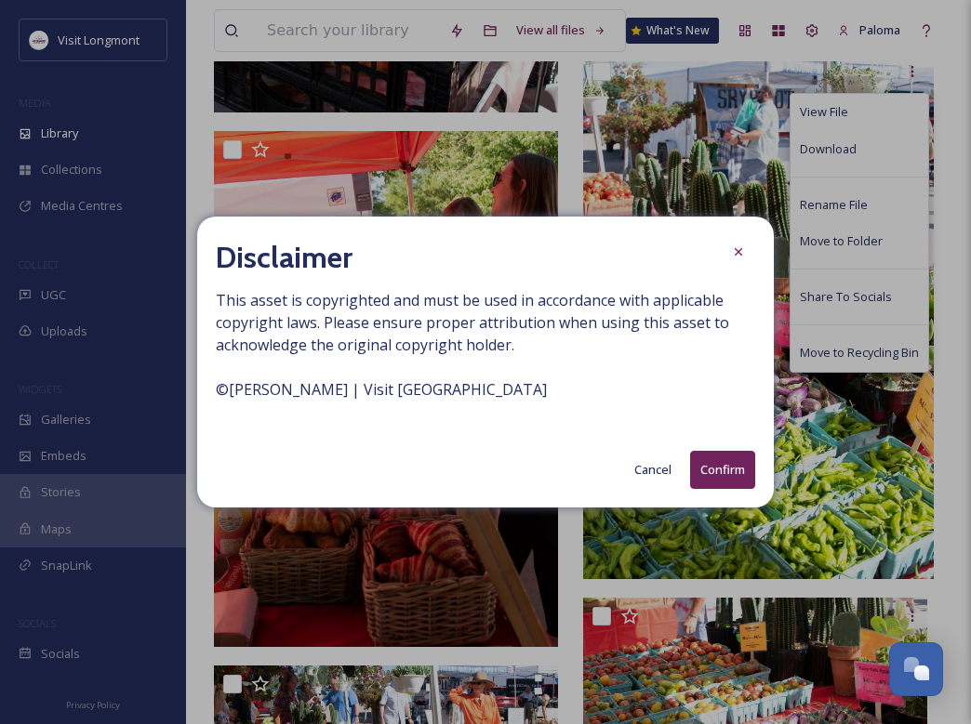
click at [658, 464] on button "Confirm" at bounding box center [722, 470] width 65 height 38
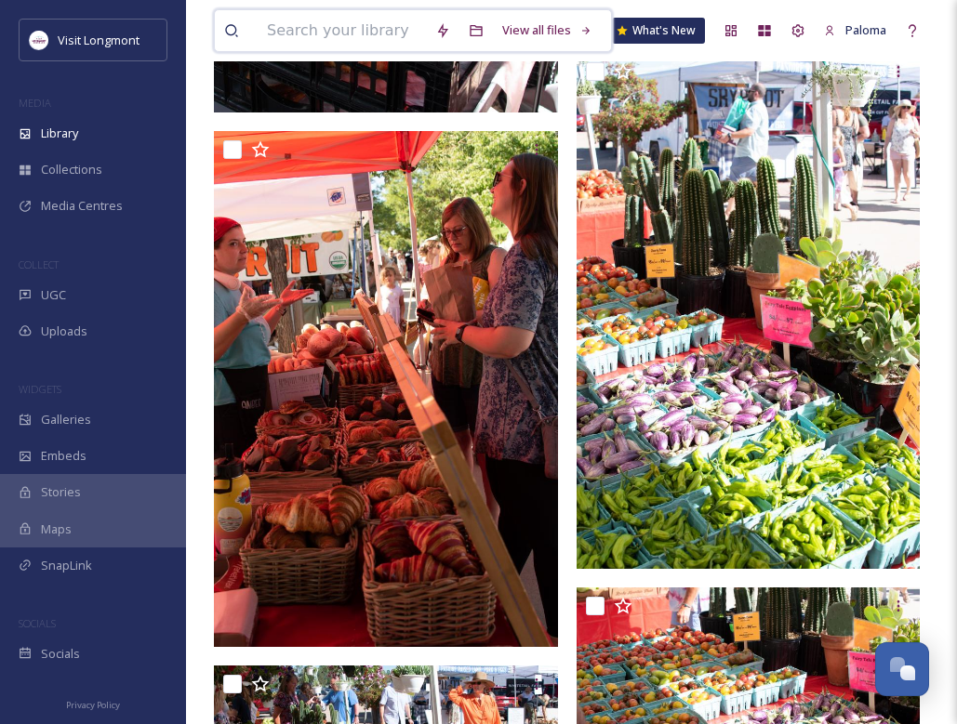
click at [352, 33] on input at bounding box center [342, 30] width 168 height 41
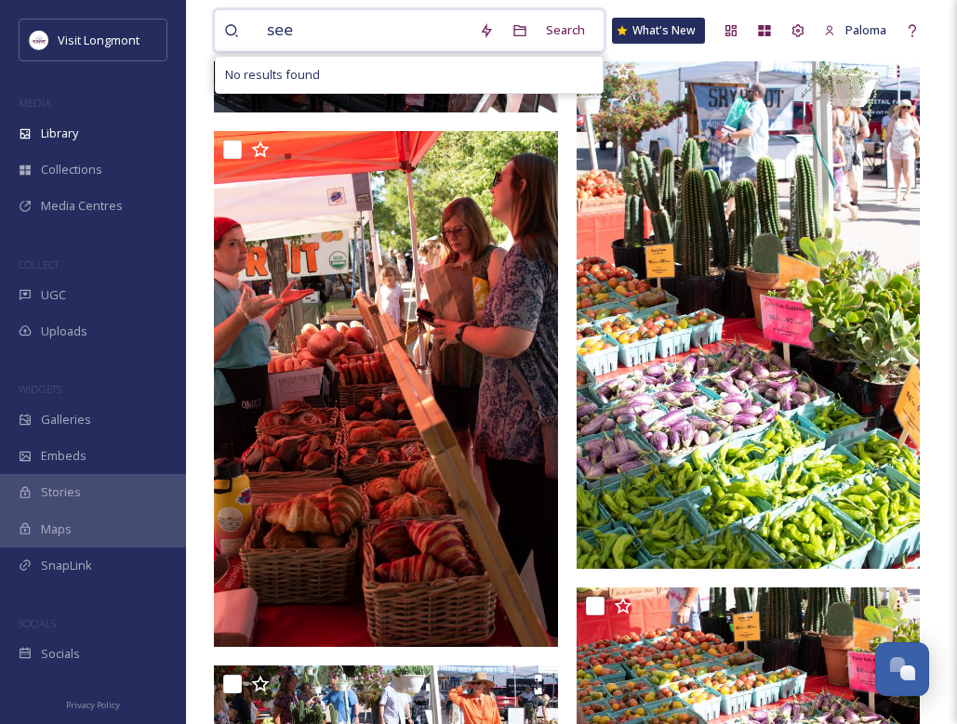
click at [351, 33] on input "see" at bounding box center [364, 30] width 212 height 41
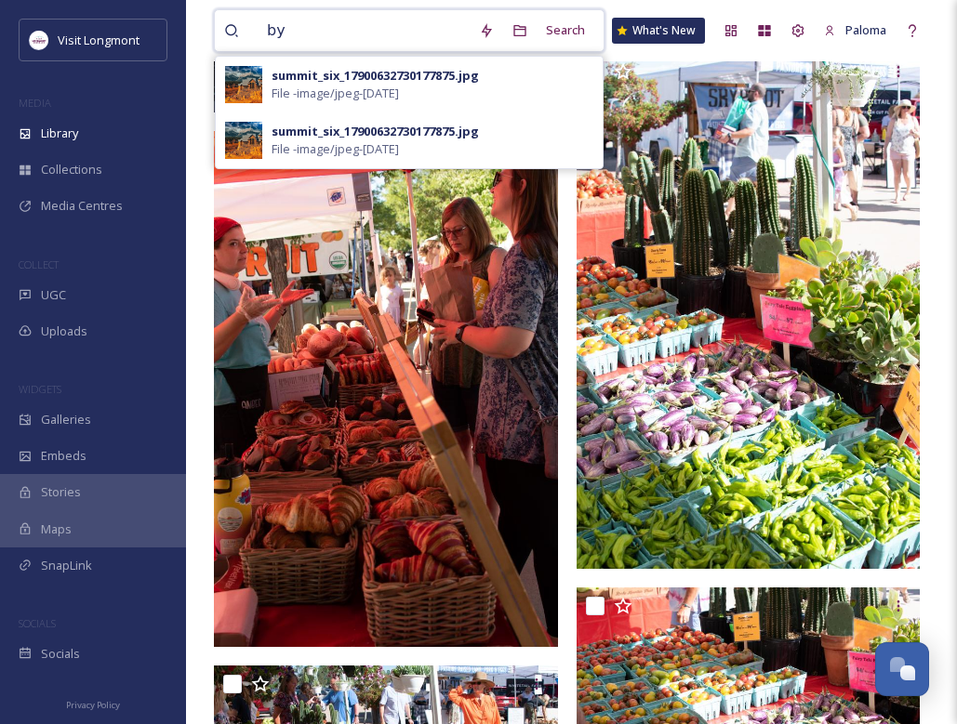
type input "b"
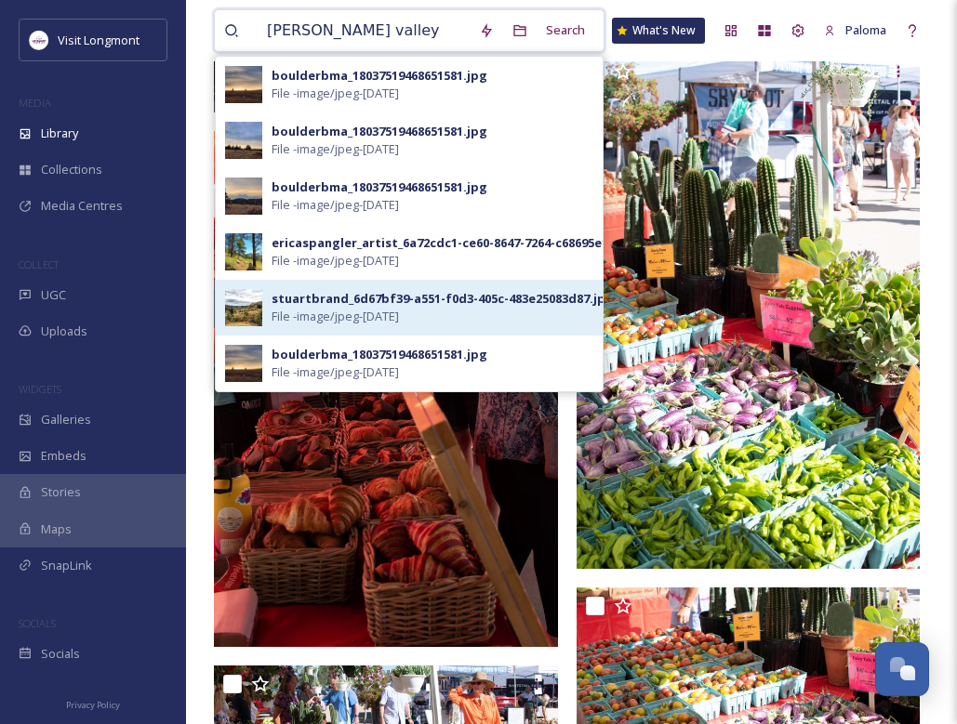
type input "[PERSON_NAME] valley"
click at [356, 305] on div "stuartbrand_6d67bf39-a551-f0d3-405c-483e25083d87.jpg" at bounding box center [443, 299] width 342 height 18
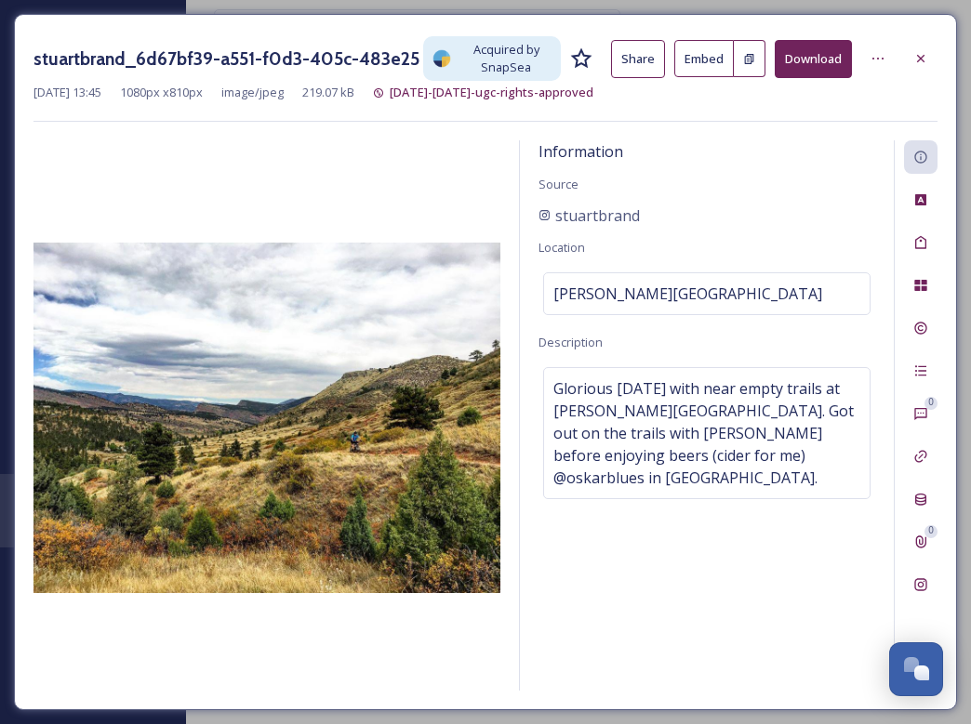
click at [658, 69] on button "Download" at bounding box center [813, 59] width 77 height 38
click at [658, 66] on button "Download" at bounding box center [813, 59] width 77 height 38
click at [658, 62] on icon at bounding box center [920, 58] width 15 height 15
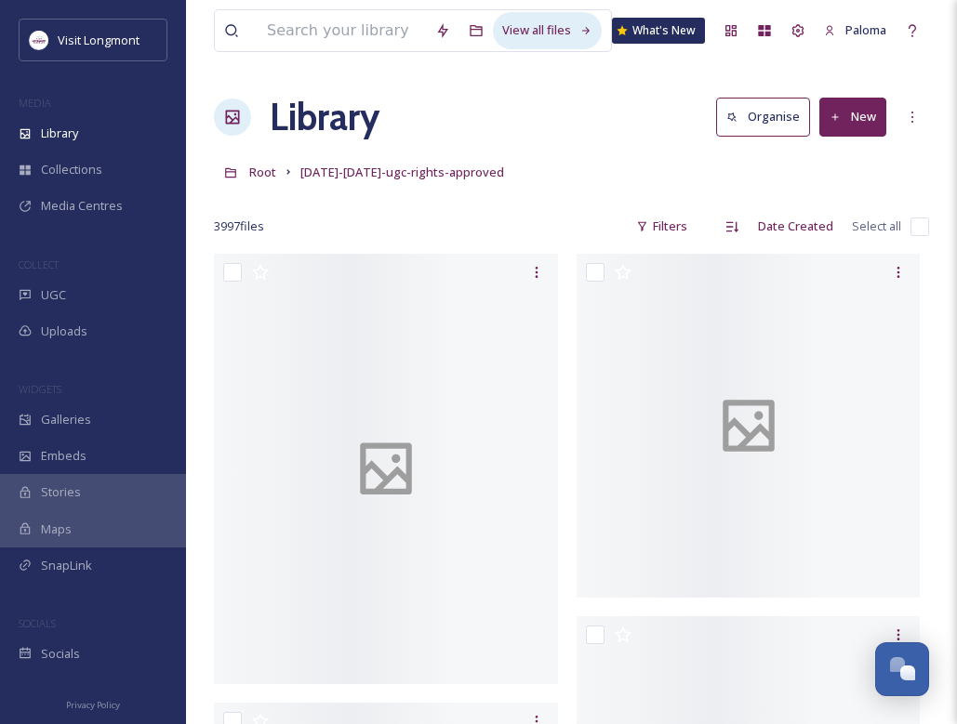
click at [512, 36] on div "View all files" at bounding box center [547, 30] width 109 height 36
